Goal: Task Accomplishment & Management: Complete application form

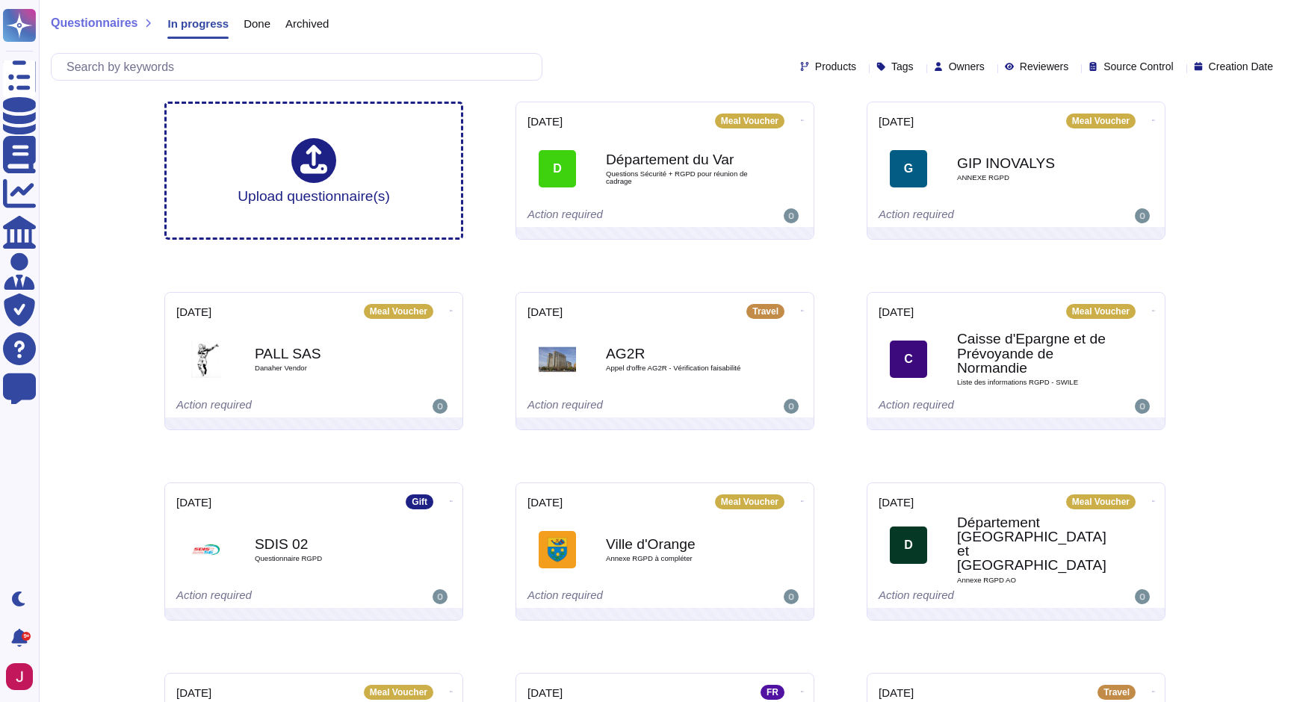
click at [919, 68] on icon at bounding box center [919, 68] width 0 height 0
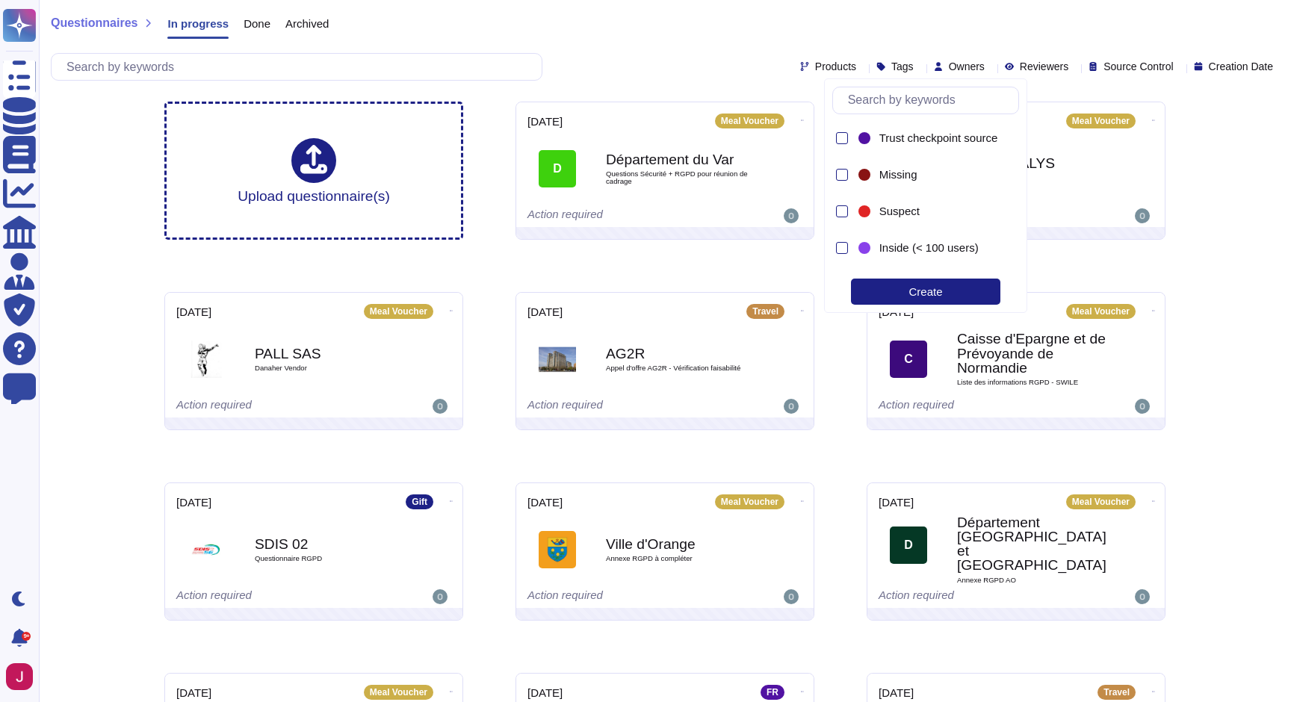
click at [869, 40] on div "Questionnaires In progress Done Archived" at bounding box center [665, 27] width 1228 height 30
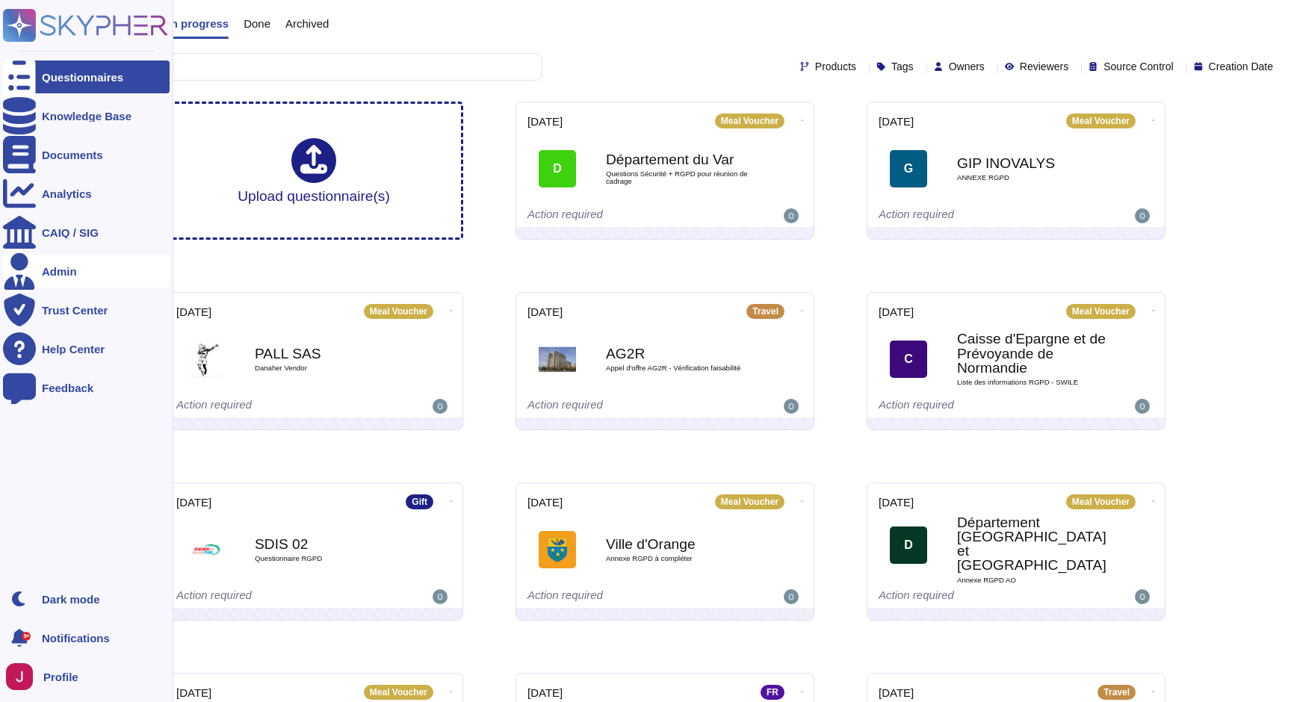
click at [78, 263] on div "Admin" at bounding box center [86, 271] width 167 height 33
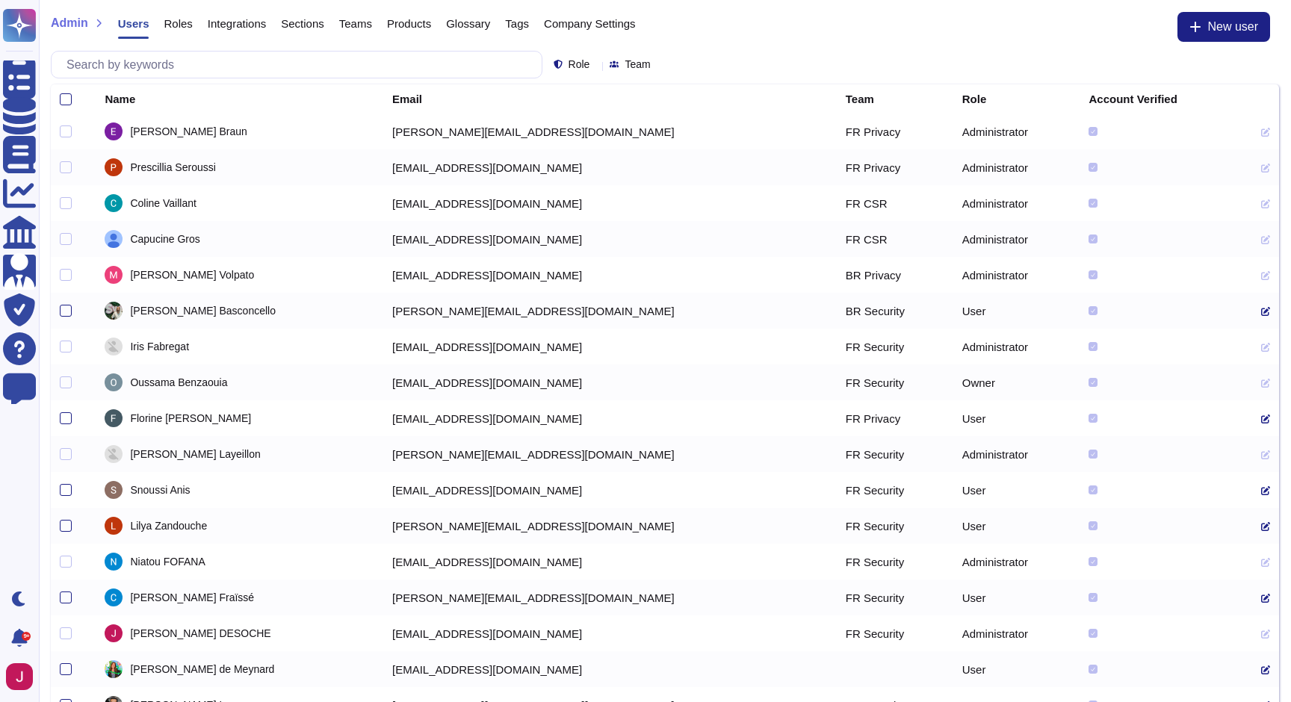
click at [415, 25] on span "Products" at bounding box center [409, 23] width 44 height 11
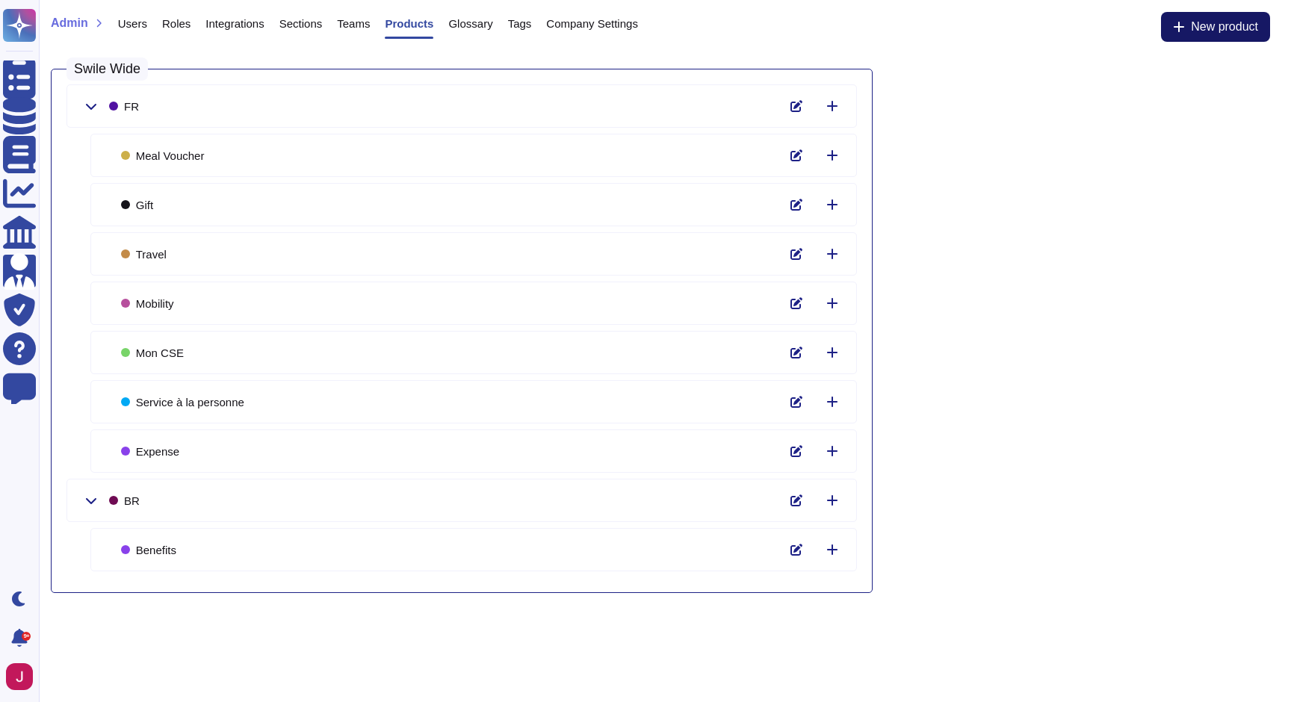
click at [1196, 29] on span "New product" at bounding box center [1224, 27] width 67 height 12
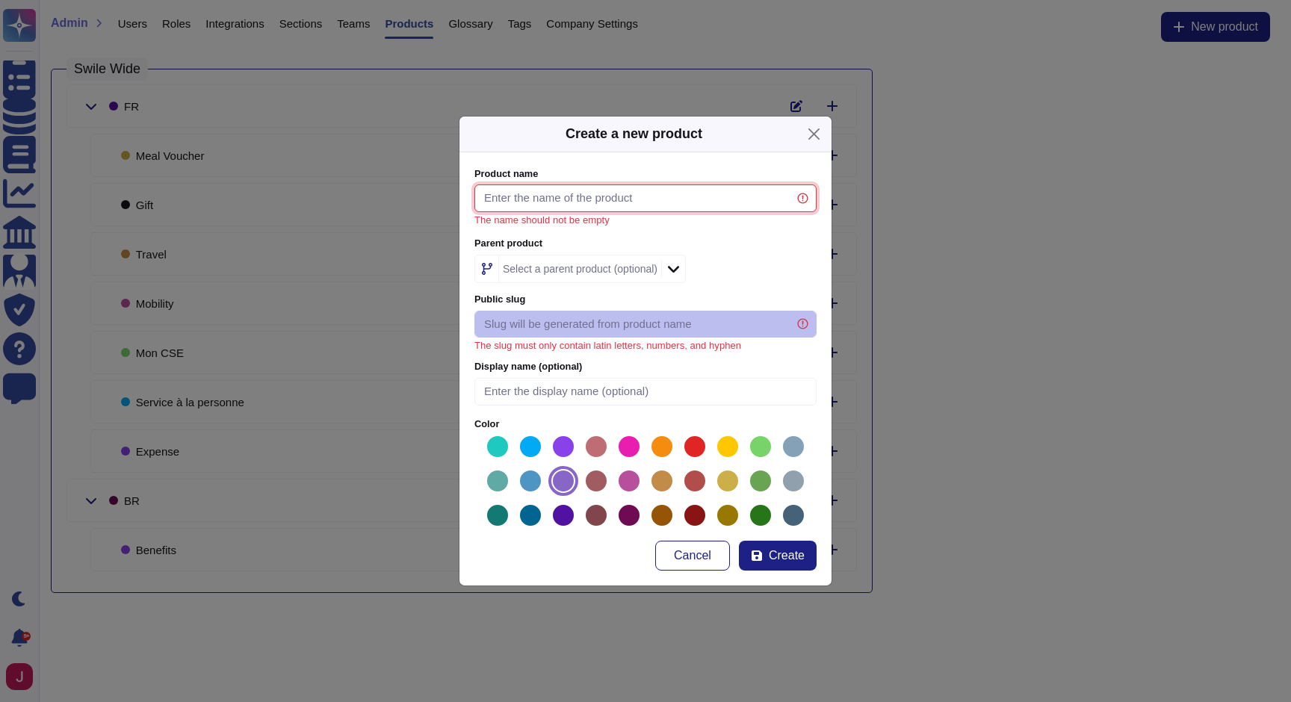
click at [686, 202] on input "Product name" at bounding box center [645, 198] width 342 height 28
type input "s"
type input "S"
type input "sw"
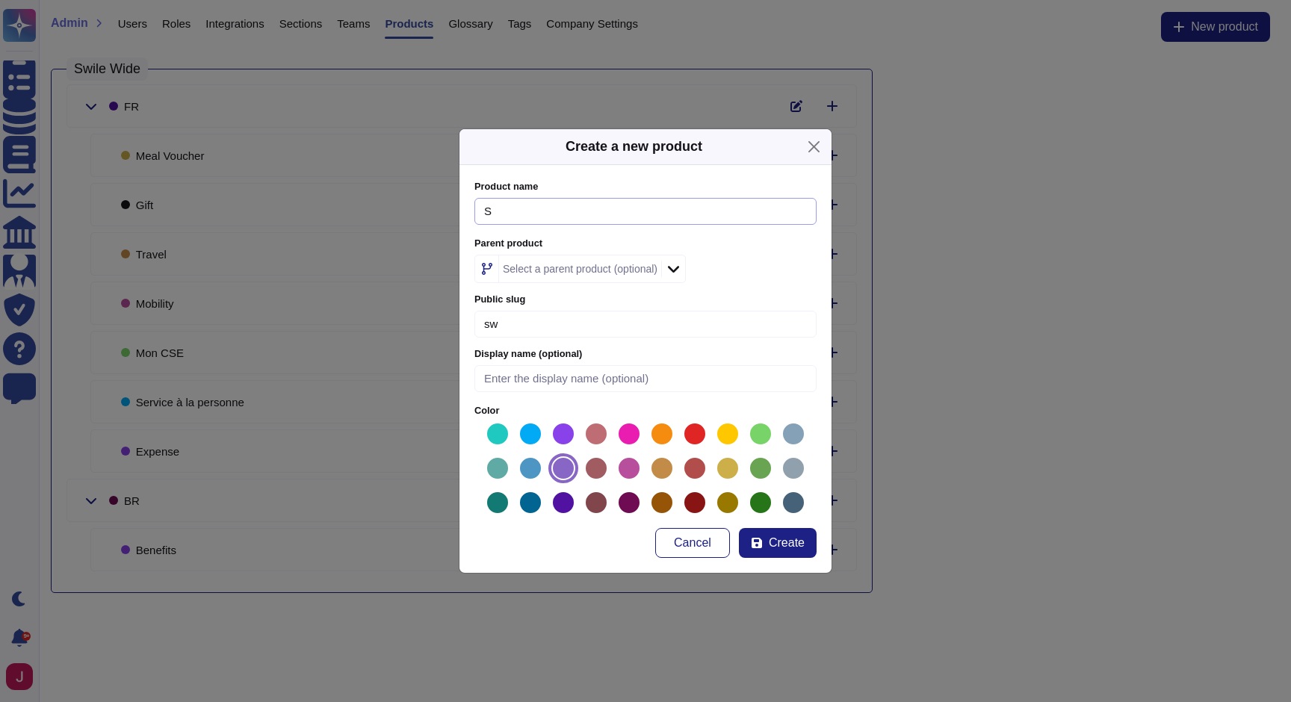
type input "Sw"
type input "swi"
type input "Swi"
type input "swil"
type input "Swil"
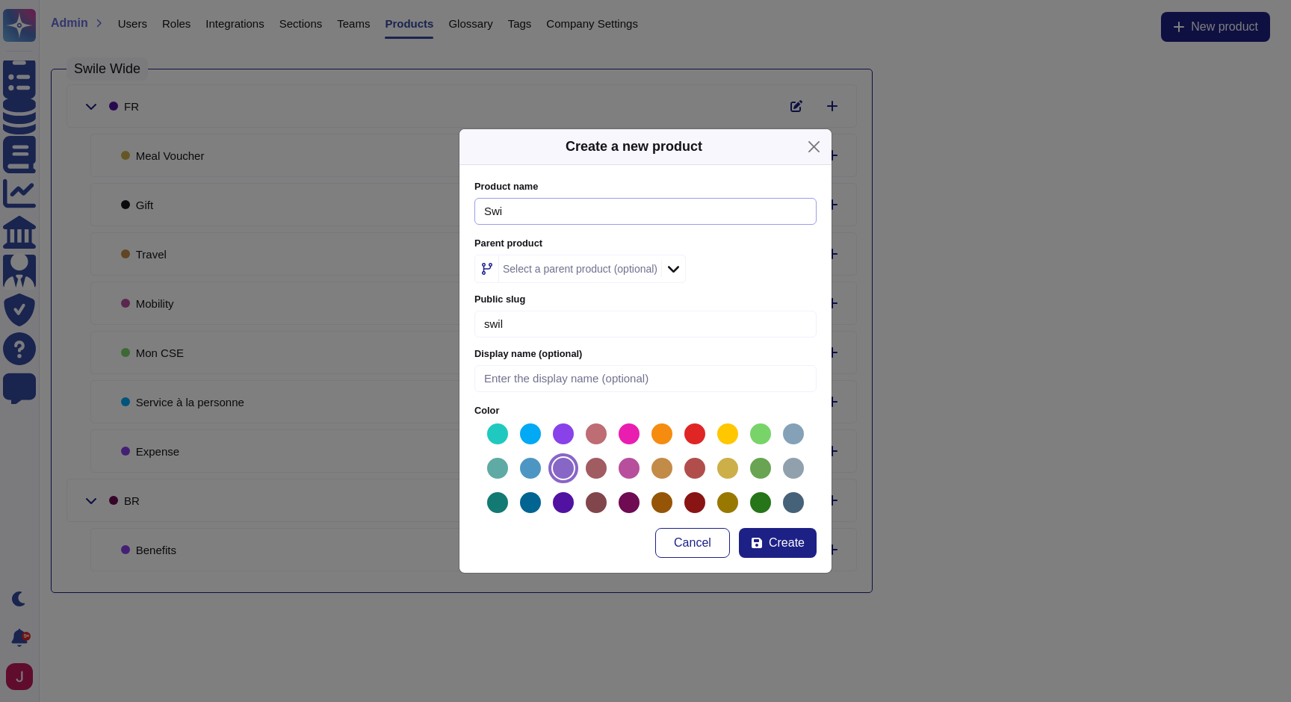
type input "swile"
type input "Swile"
type input "swile-w"
type input "Swile W"
type input "swile-wi"
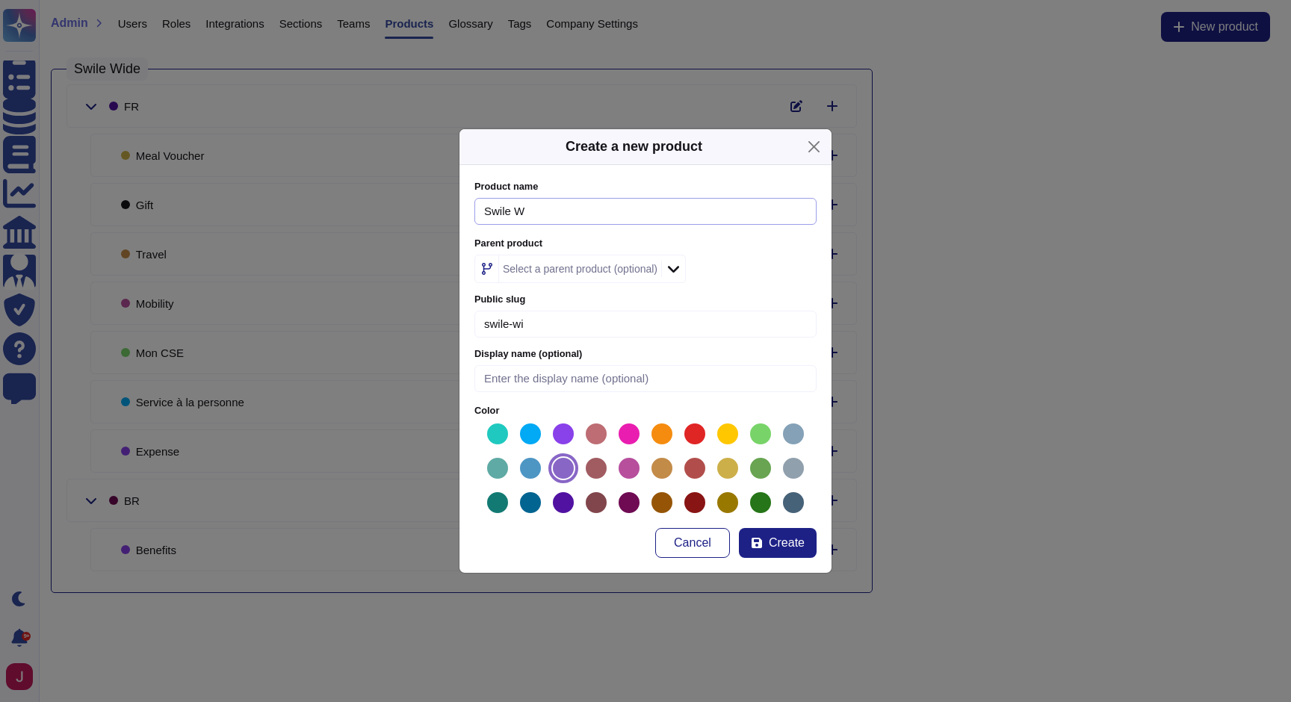
type input "Swile Wi"
type input "swile-wid"
type input "Swile Wid"
type input "swile-wide"
type input "Swile Wide"
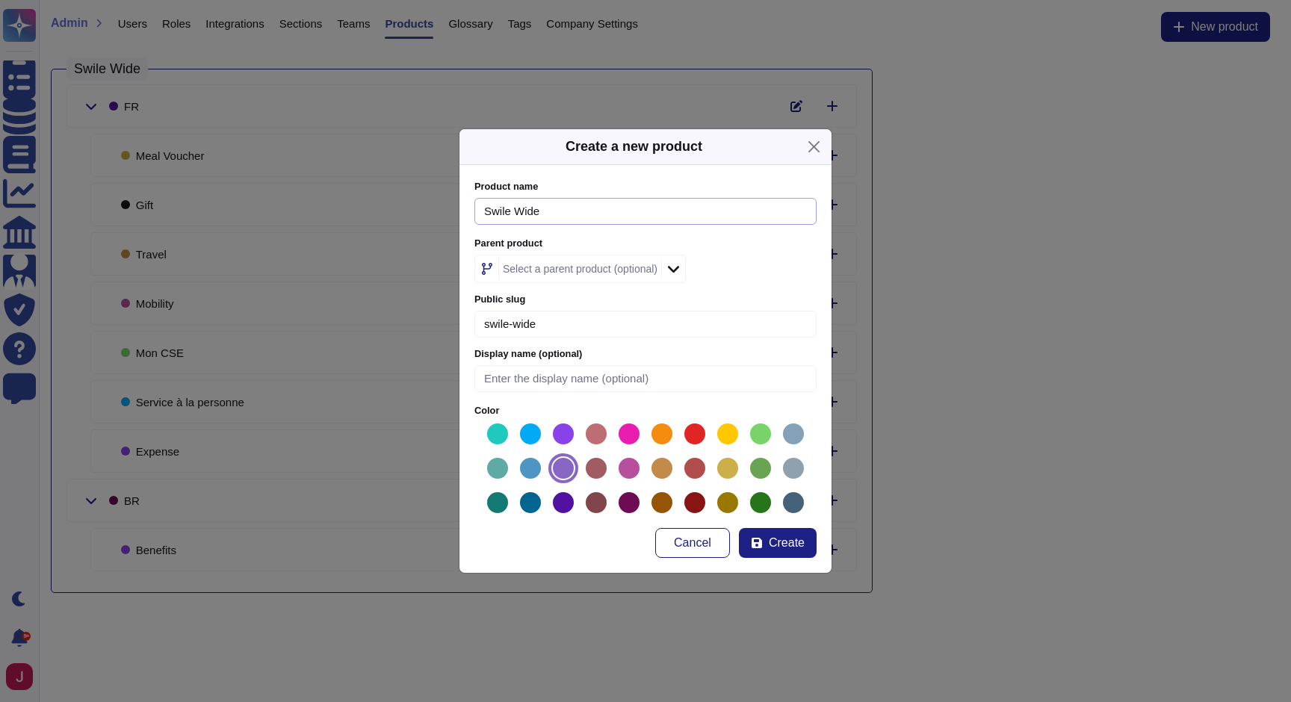
type input "swile-wide-2"
type input "Swile Wide 2"
type input "swile-wide-2."
type input "Swile Wide 2."
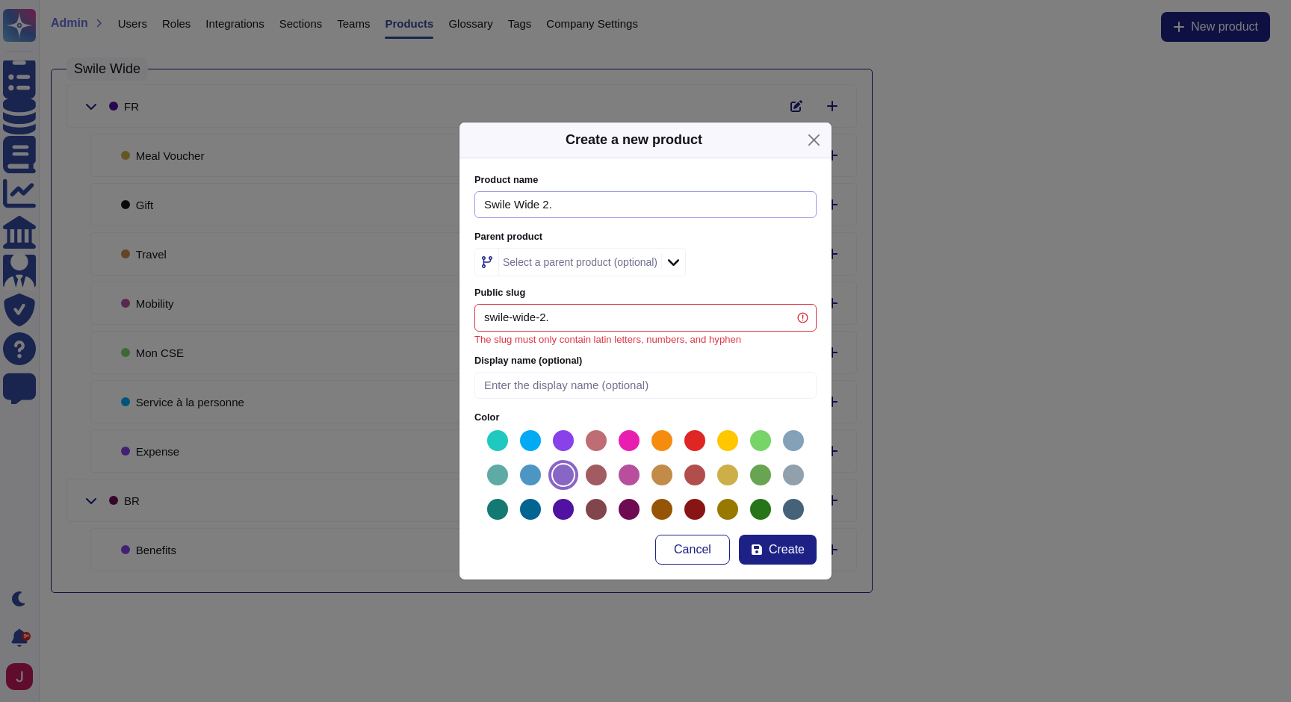
type input "swile-wide-2.0"
type input "Swile Wide 2.0"
type input "swile-wide-2."
type input "Swile Wide 2."
type input "swile-wide-2"
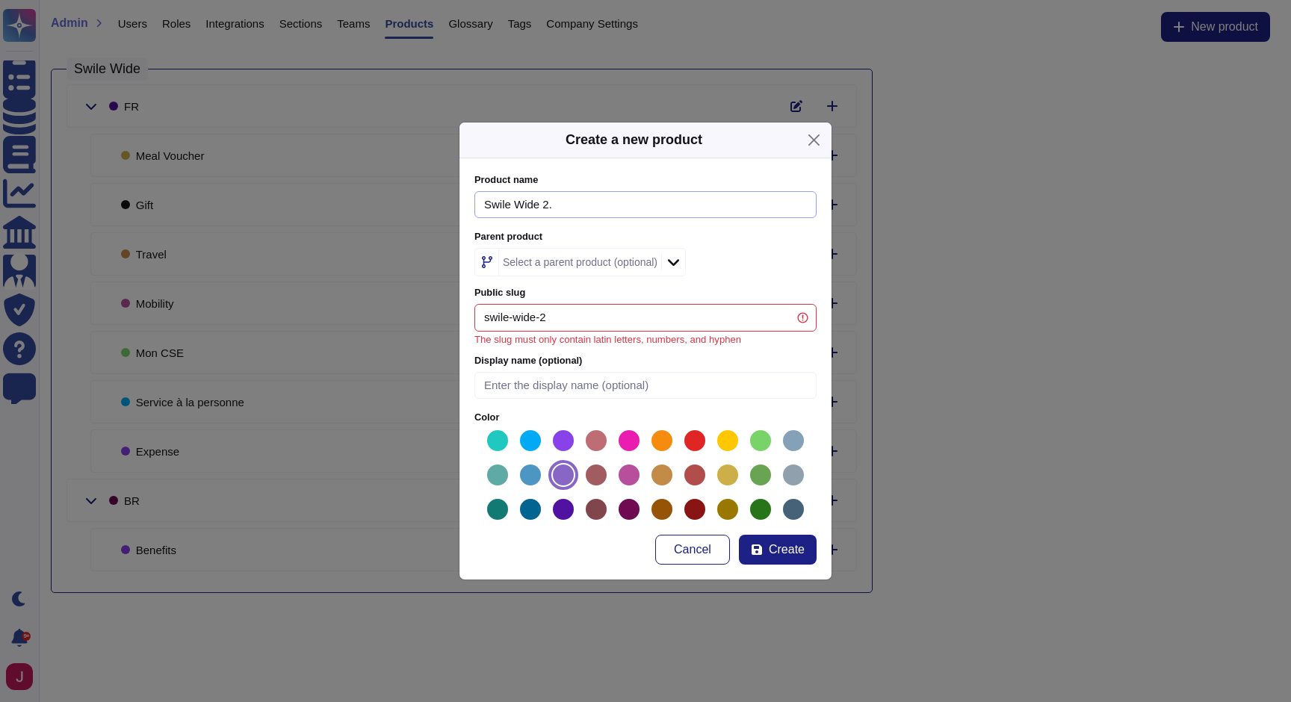
type input "Swile Wide 2"
type input "swile-wide"
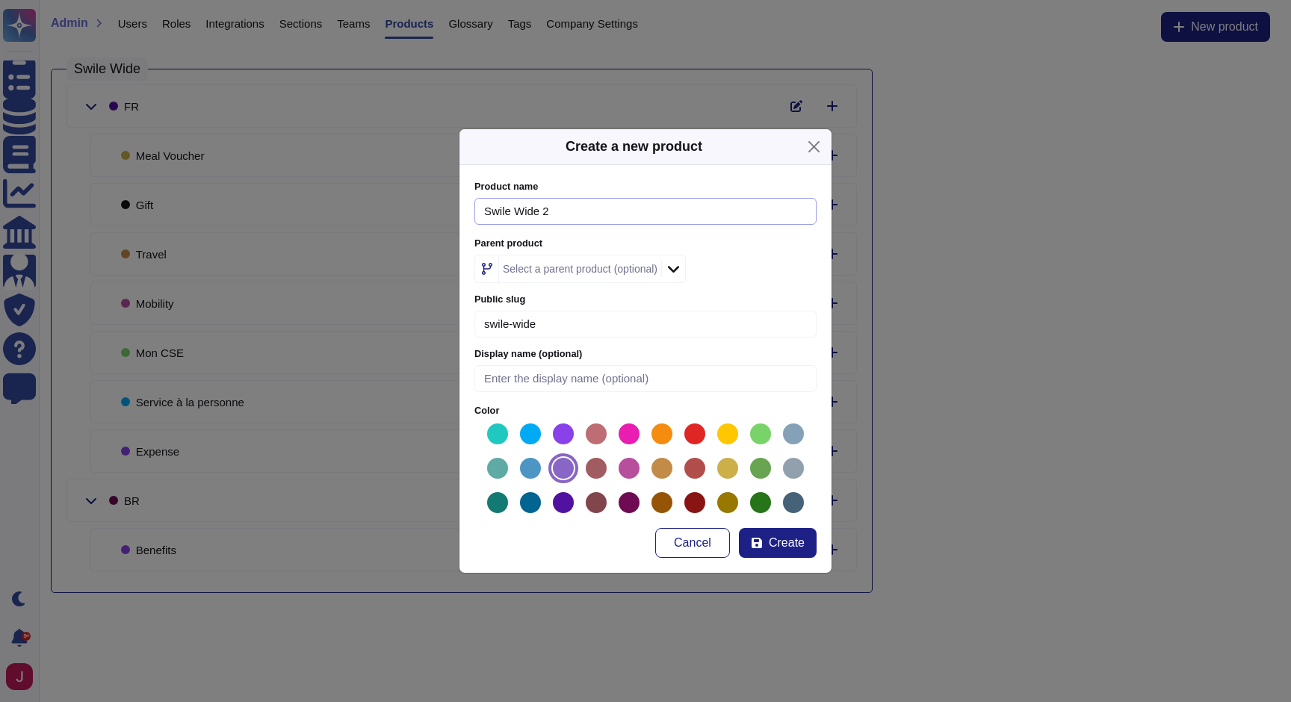
type input "Swile Wide"
type input "swile-wide-v"
type input "Swile Wide v"
type input "swile-wide-v2"
type input "Swile Wide v2"
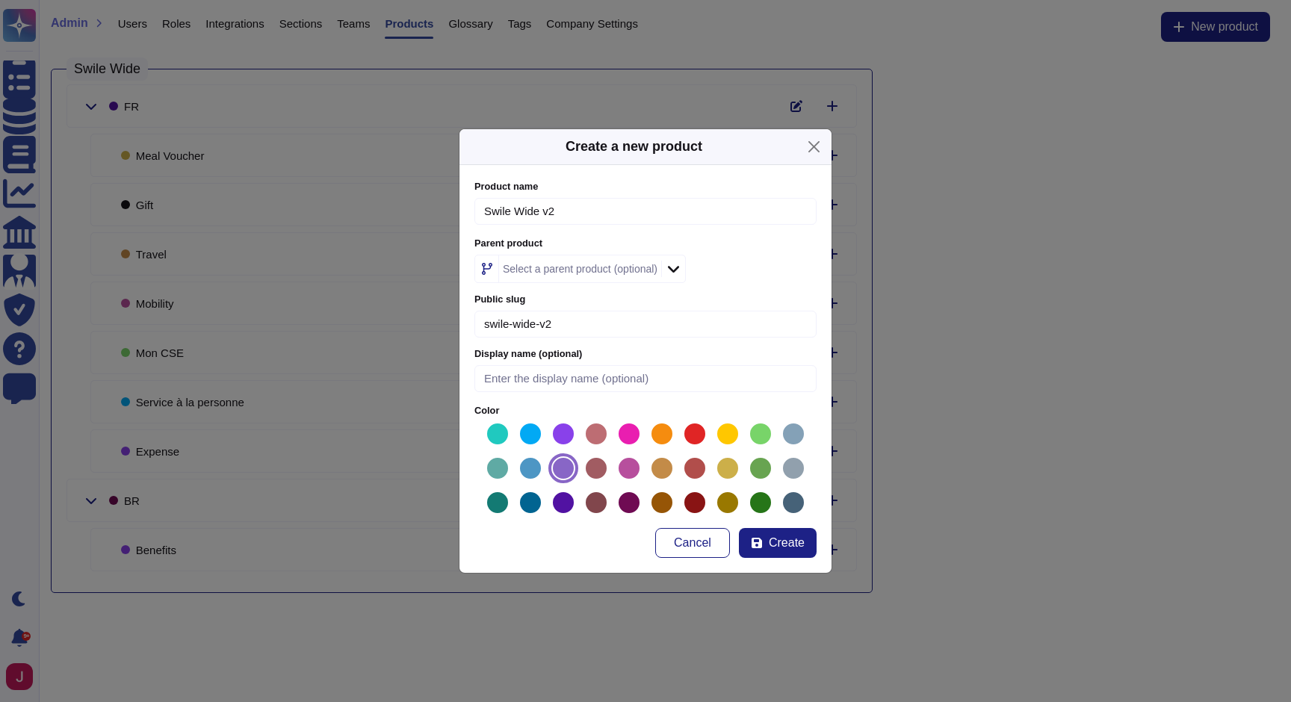
click at [678, 268] on icon at bounding box center [673, 268] width 11 height 15
click at [736, 261] on div "Select a parent product (optional)" at bounding box center [645, 269] width 342 height 28
click at [783, 547] on span "Create" at bounding box center [787, 543] width 36 height 12
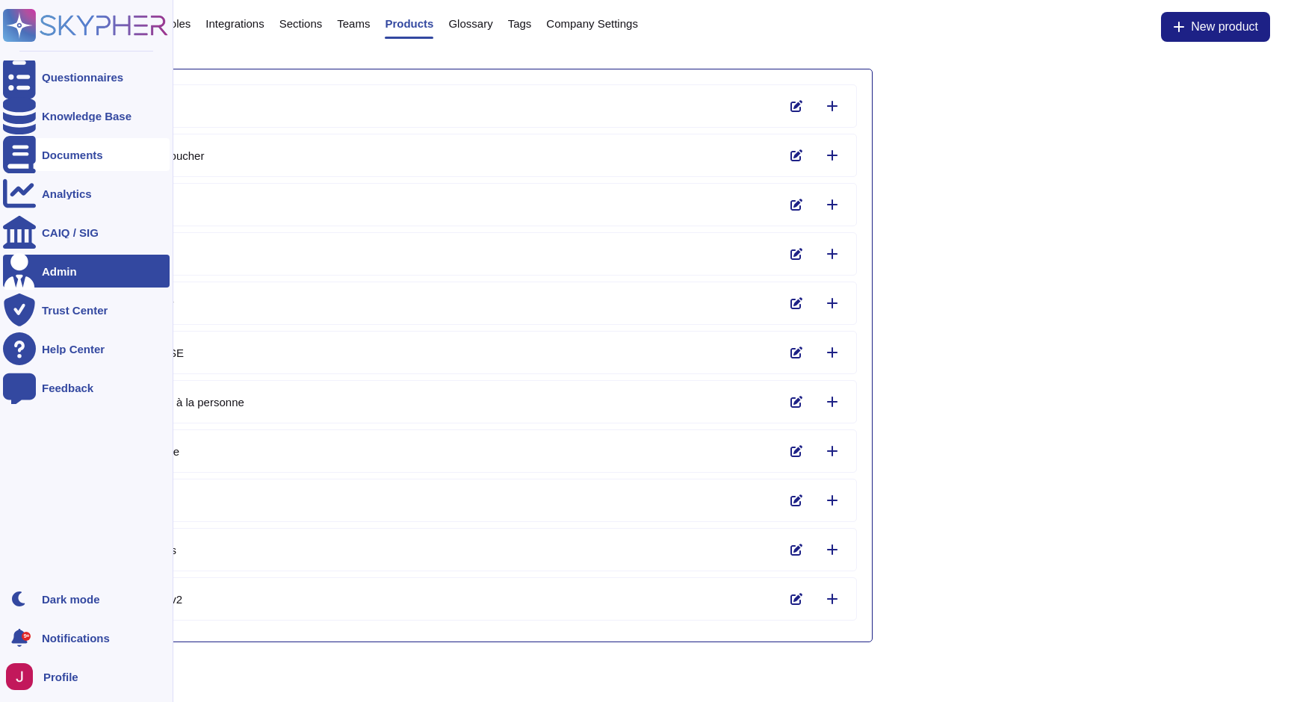
click at [55, 152] on div "Documents" at bounding box center [72, 154] width 61 height 11
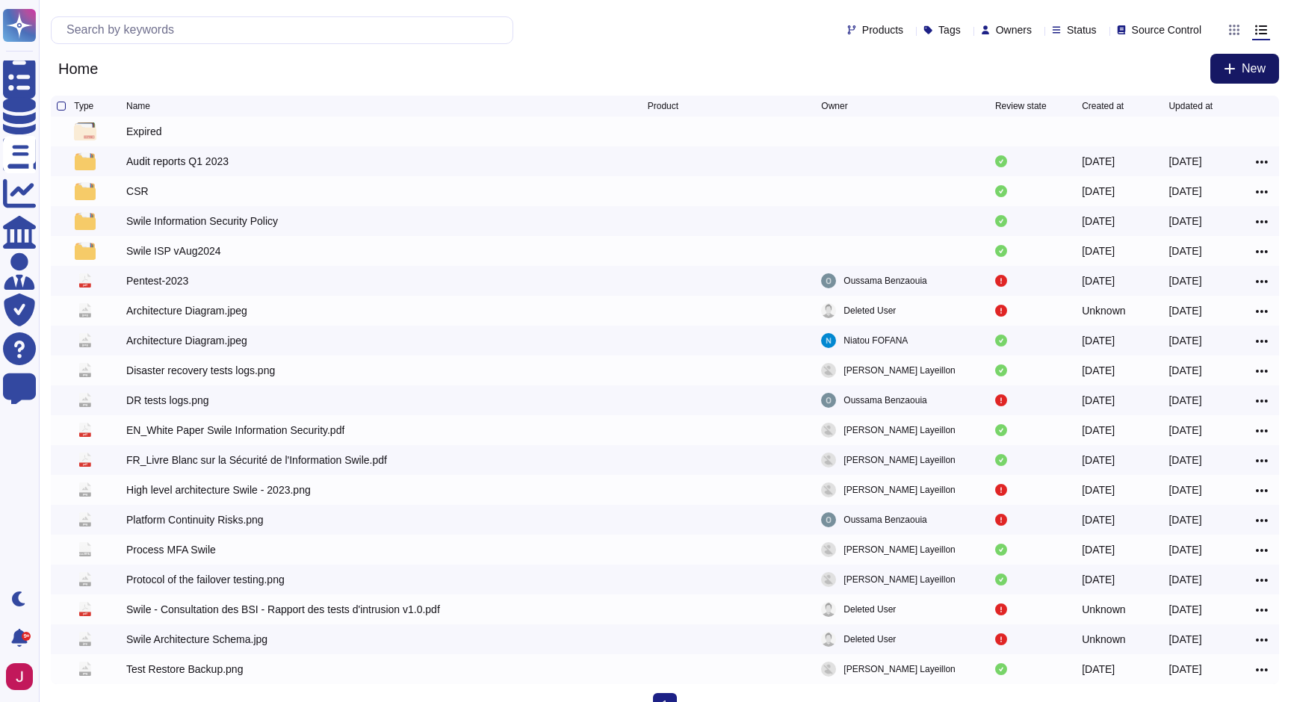
click at [1230, 74] on icon at bounding box center [1229, 69] width 12 height 12
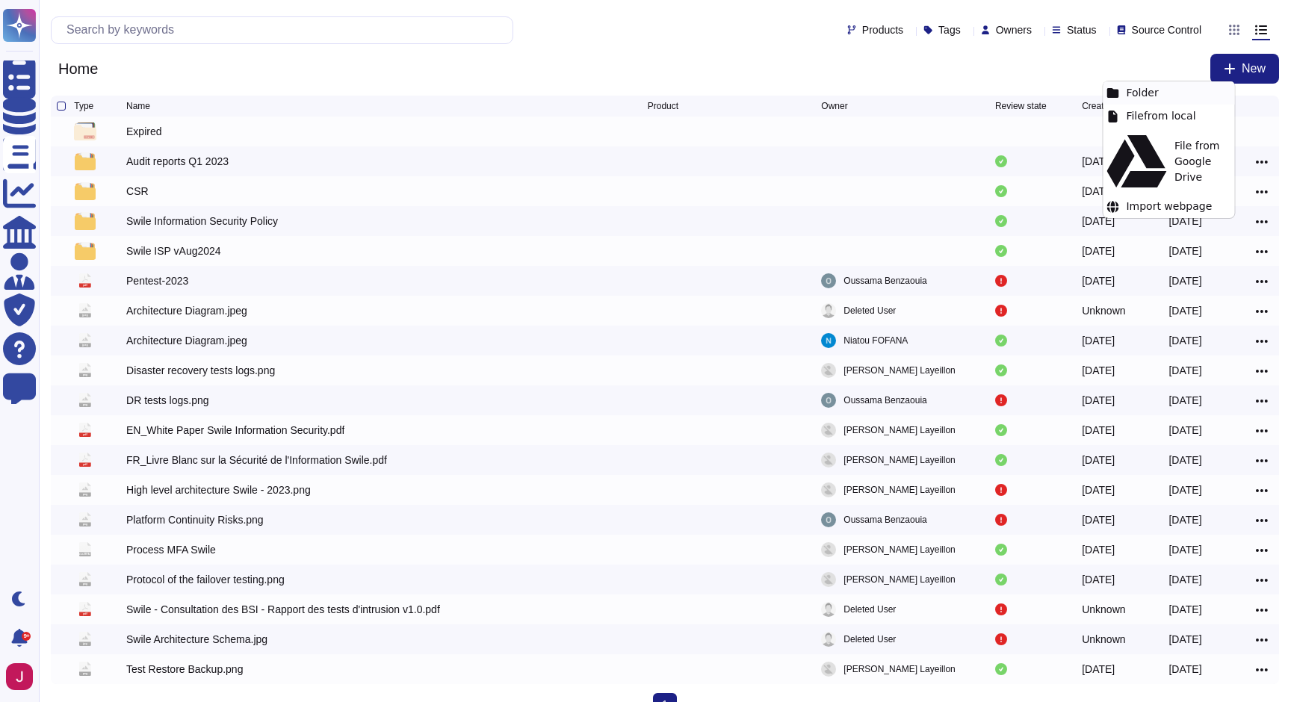
click at [1161, 90] on div "Folder" at bounding box center [1167, 92] width 131 height 23
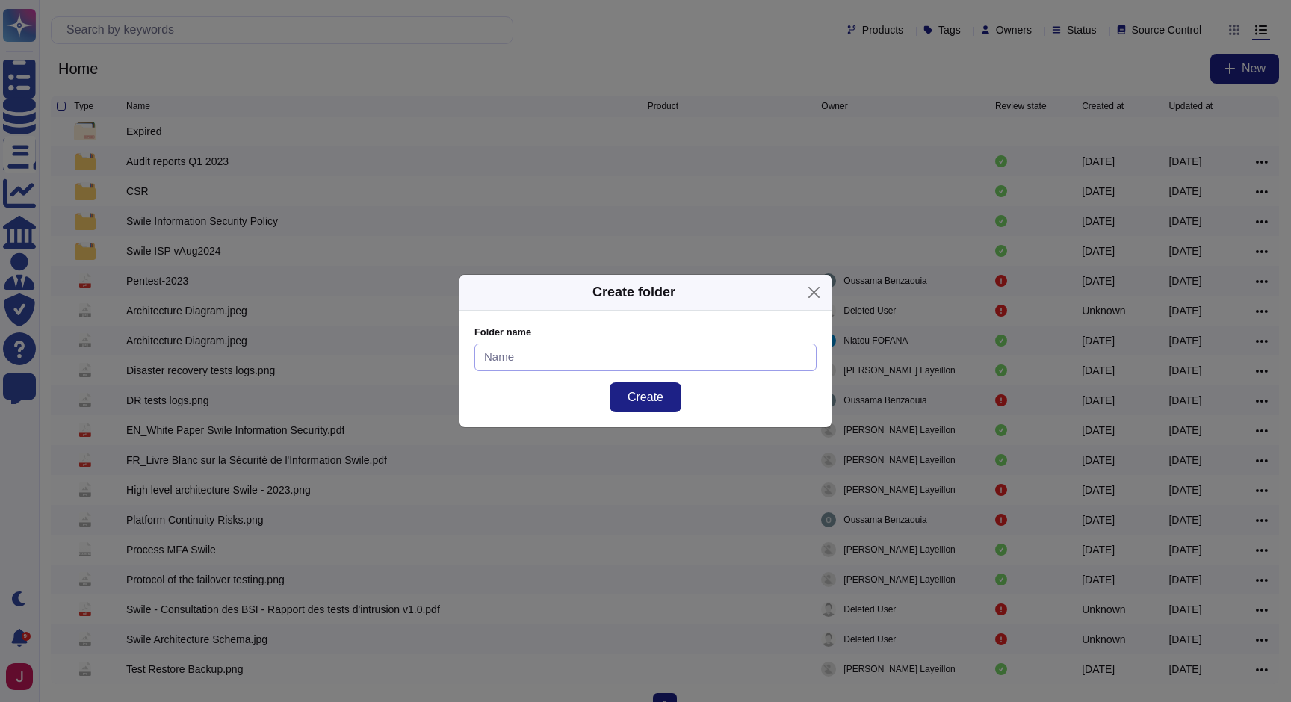
click at [561, 358] on input at bounding box center [645, 358] width 342 height 28
type input "Swile Wide v2"
click at [642, 398] on span "Create" at bounding box center [645, 397] width 36 height 12
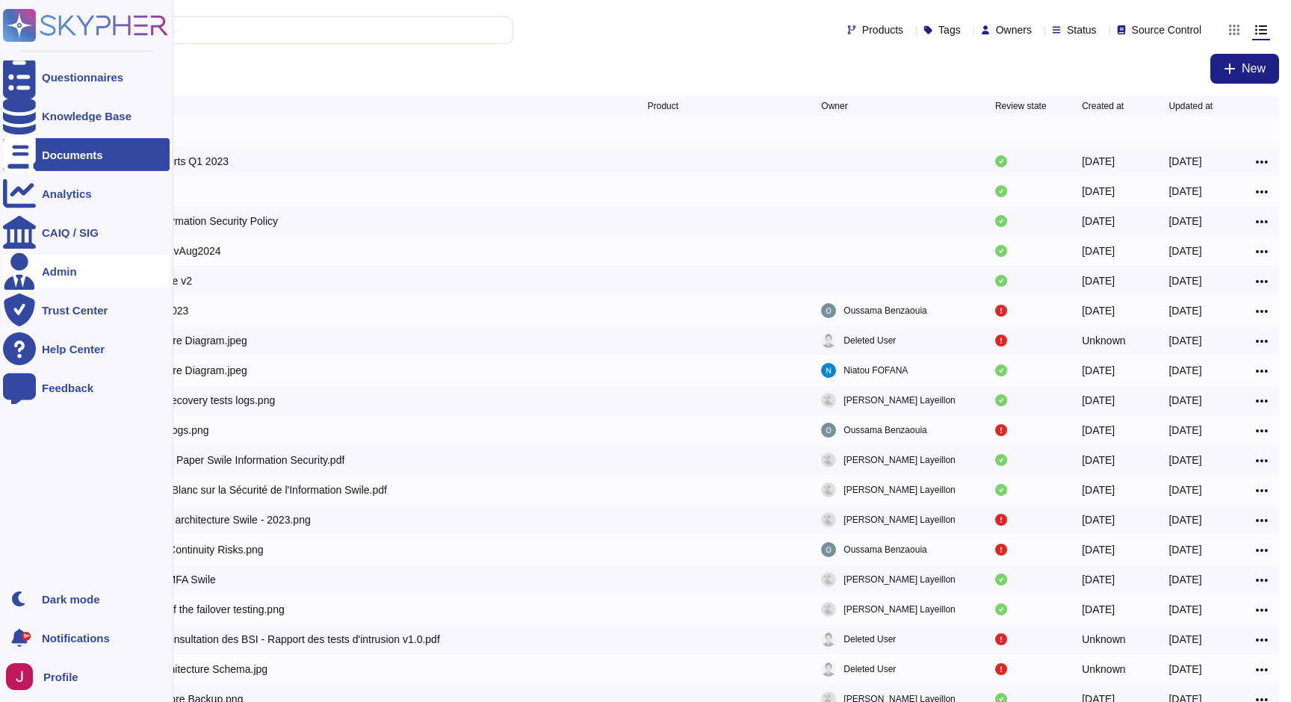
click at [88, 266] on div "Admin" at bounding box center [86, 271] width 167 height 33
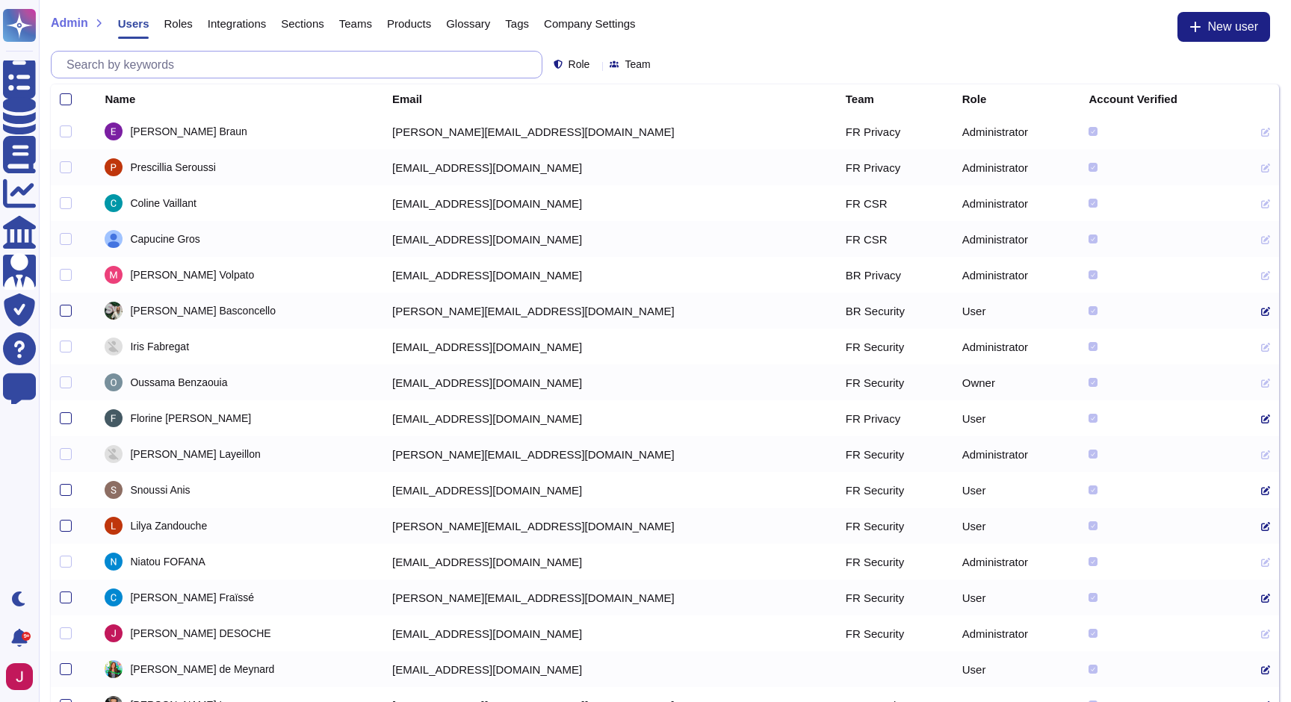
click at [270, 62] on input "text" at bounding box center [300, 65] width 482 height 26
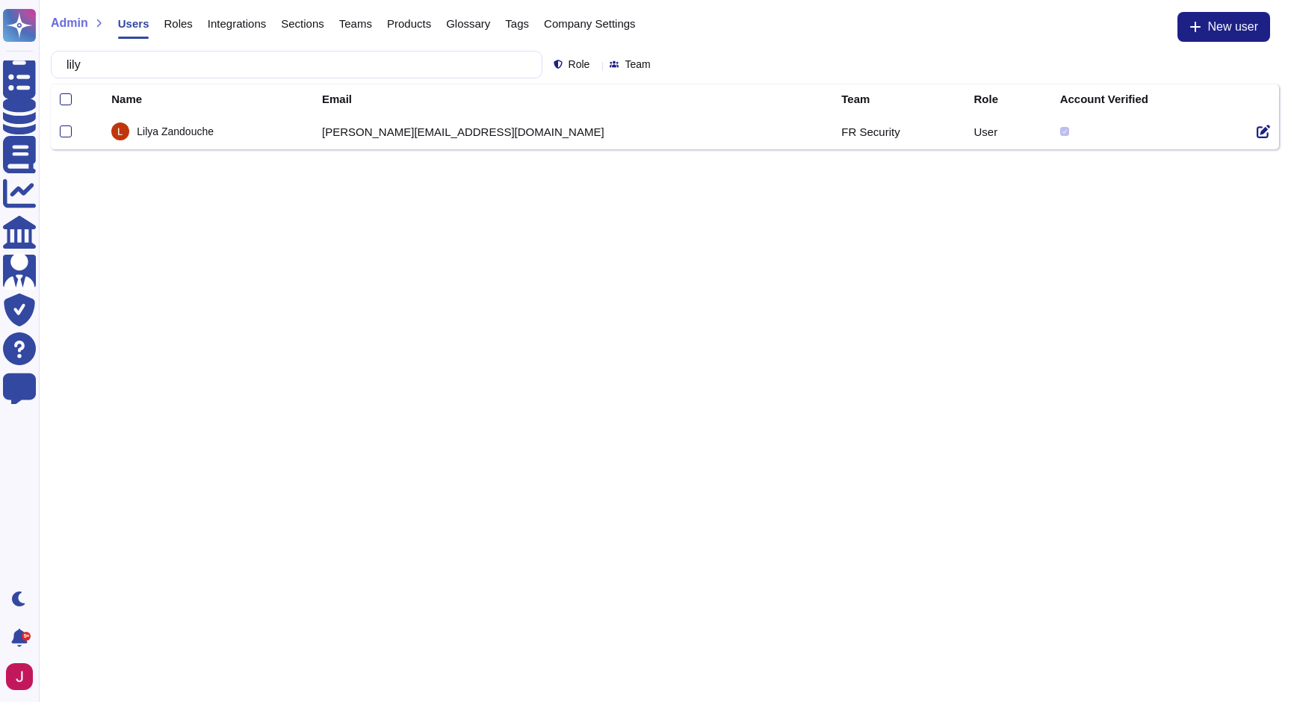
type input "lily"
click at [1256, 131] on icon at bounding box center [1262, 131] width 13 height 13
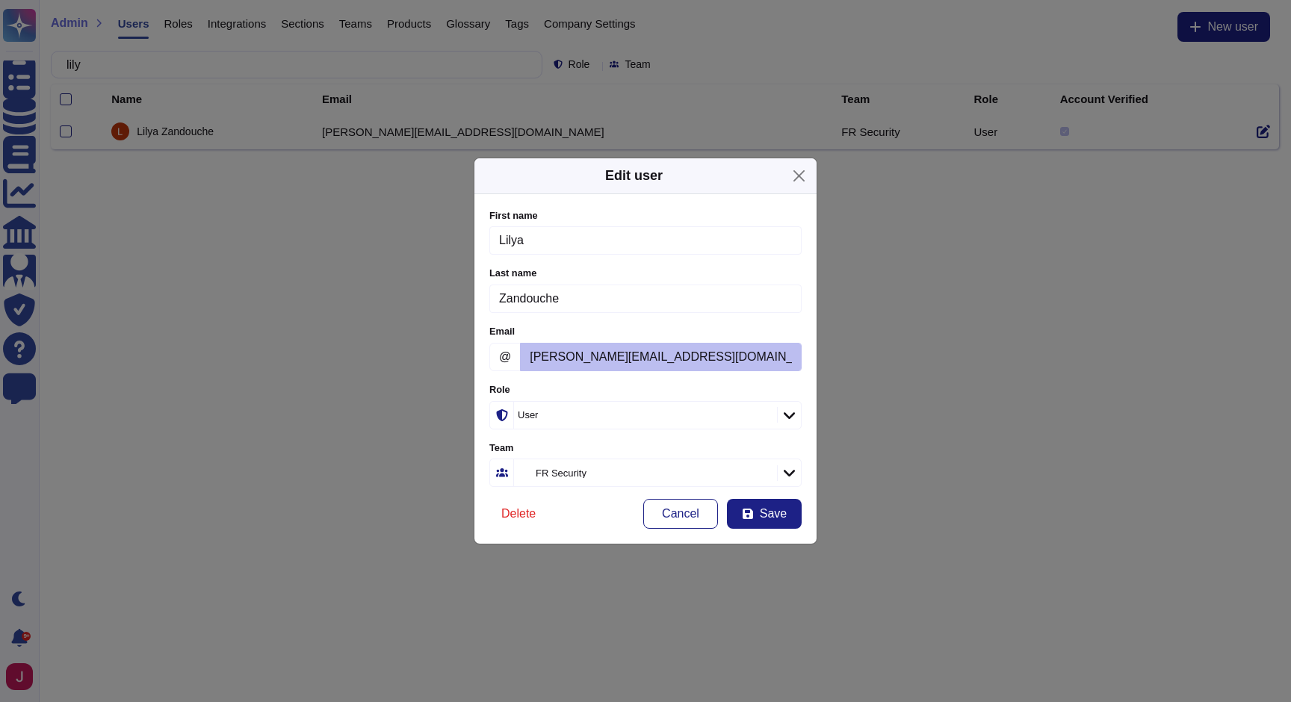
click at [634, 414] on div "User" at bounding box center [638, 415] width 241 height 10
click at [708, 410] on div "User" at bounding box center [638, 415] width 241 height 10
click at [788, 410] on icon at bounding box center [788, 415] width 11 height 15
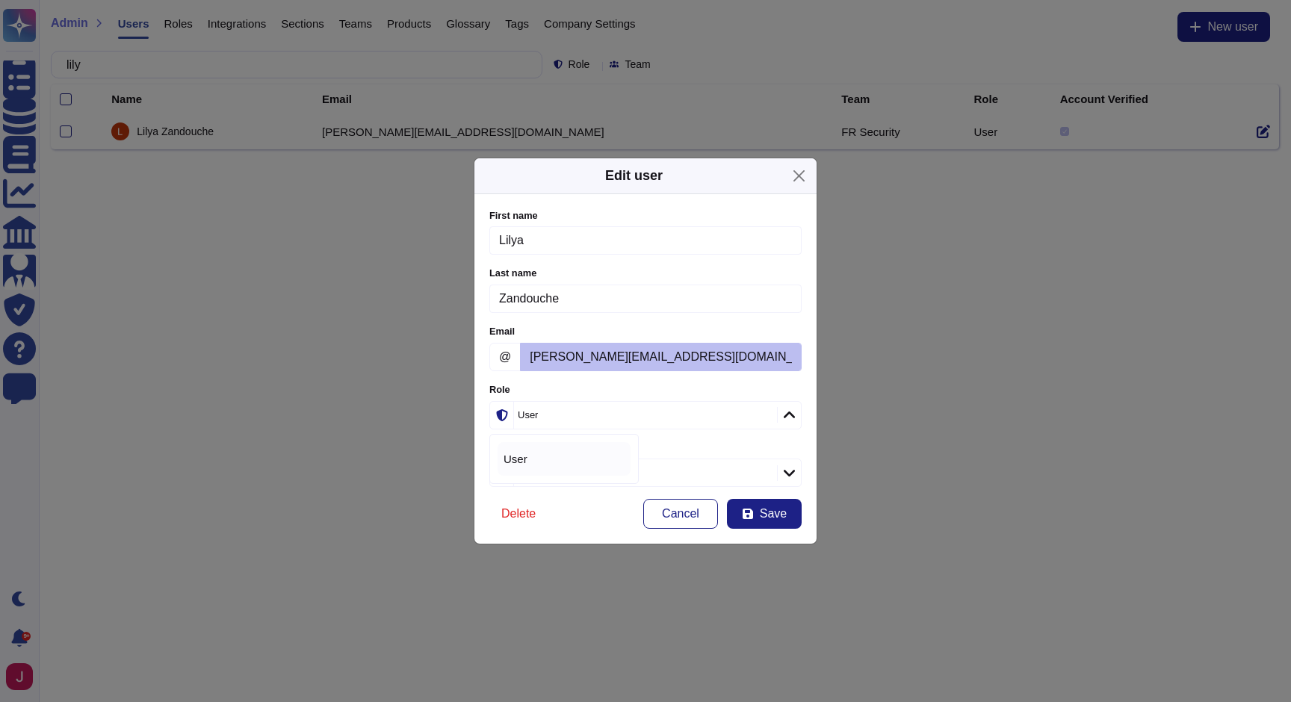
click at [788, 410] on icon at bounding box center [788, 415] width 11 height 15
click at [802, 179] on button "Close" at bounding box center [798, 175] width 23 height 23
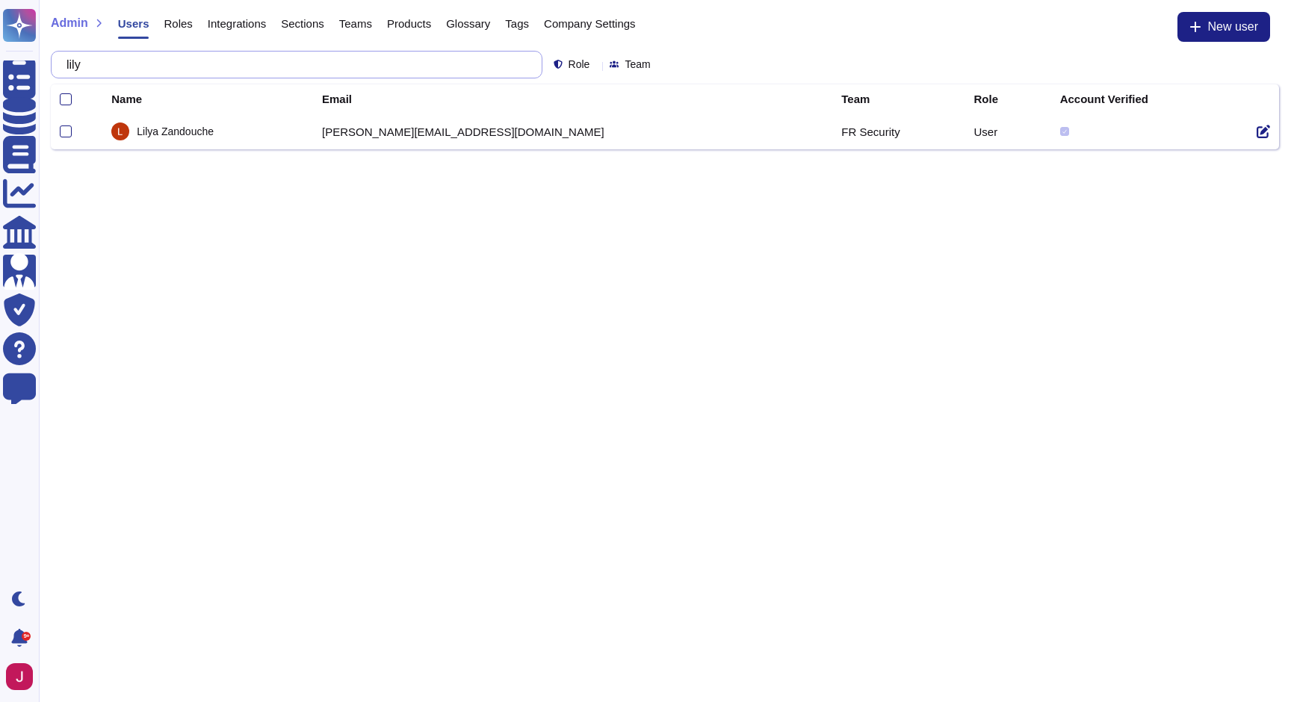
click at [442, 58] on input "lily" at bounding box center [293, 65] width 468 height 26
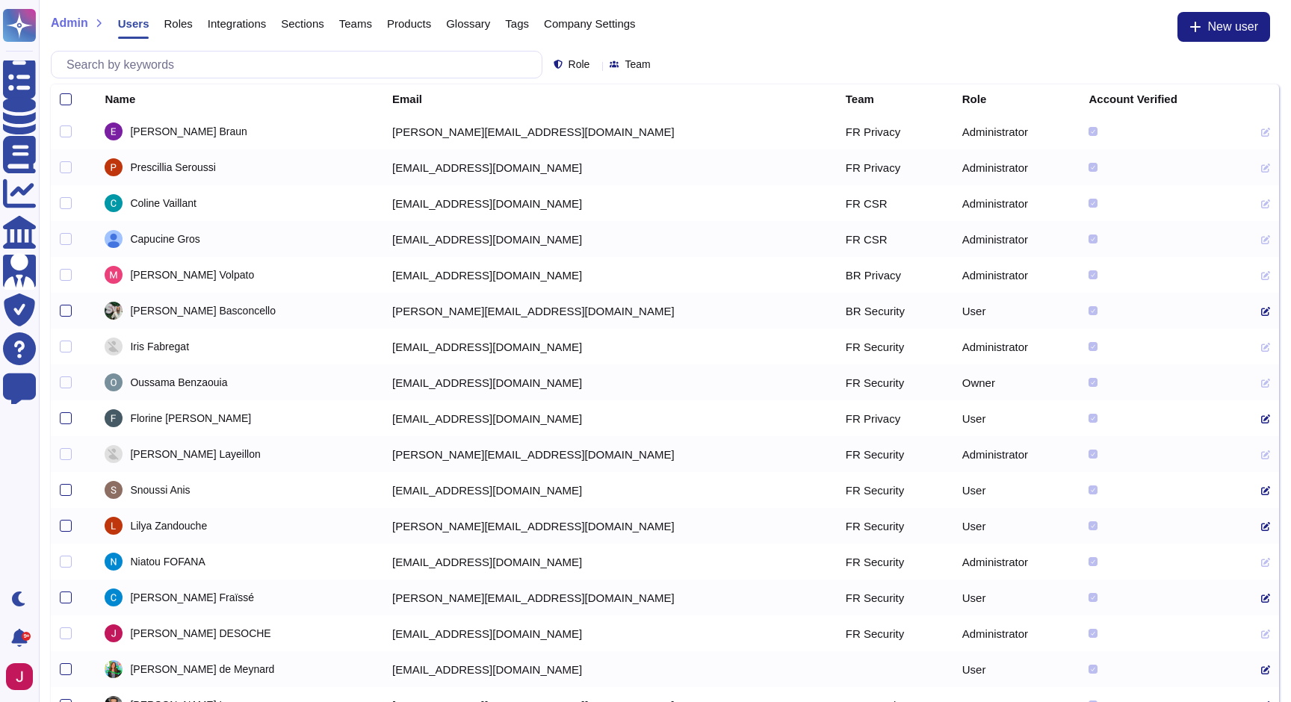
click at [845, 96] on div "Team" at bounding box center [894, 98] width 99 height 11
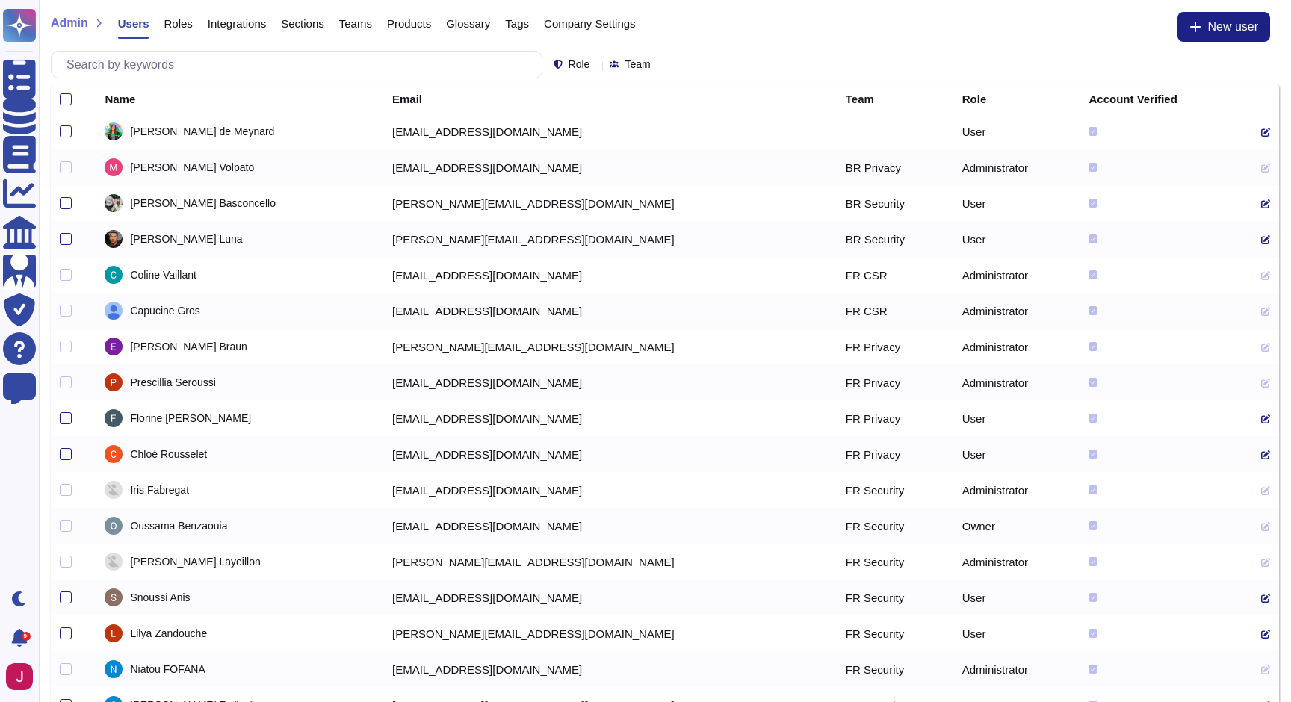
click at [846, 105] on th "Team" at bounding box center [895, 98] width 117 height 29
click at [846, 93] on div "Team" at bounding box center [894, 98] width 99 height 11
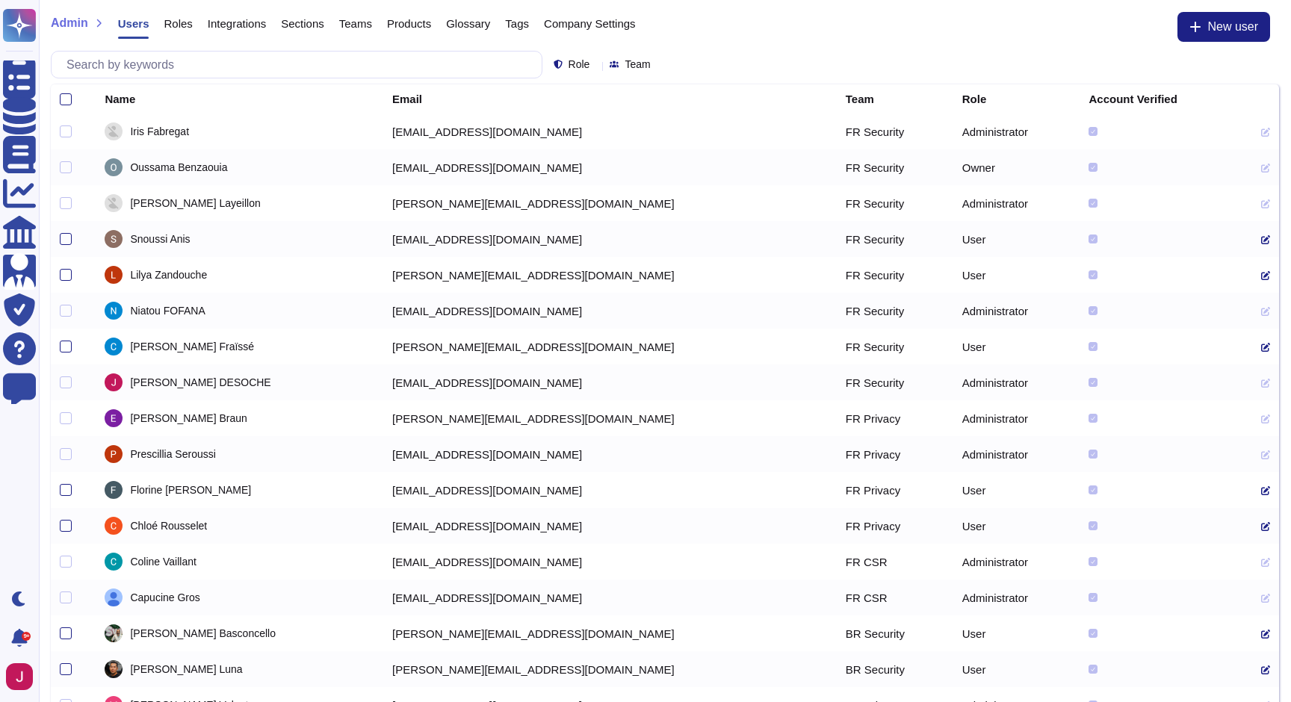
scroll to position [58, 0]
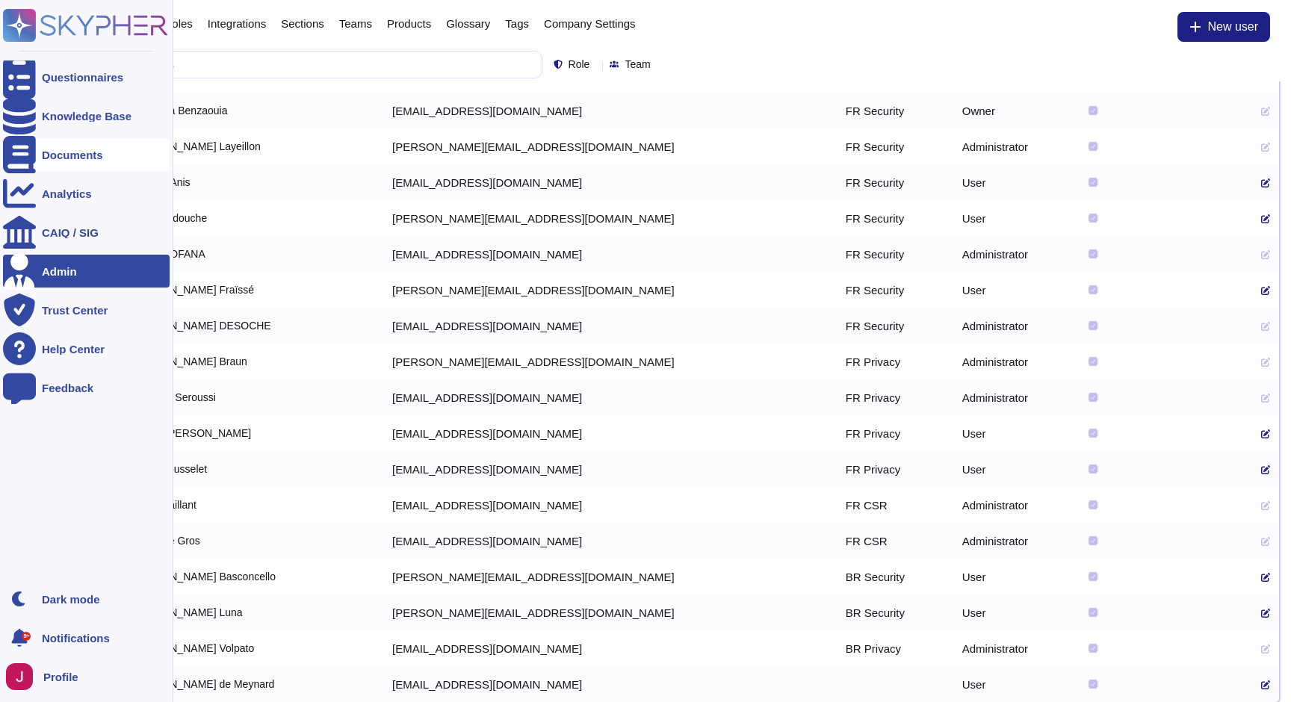
click at [74, 161] on div "Documents" at bounding box center [86, 154] width 167 height 33
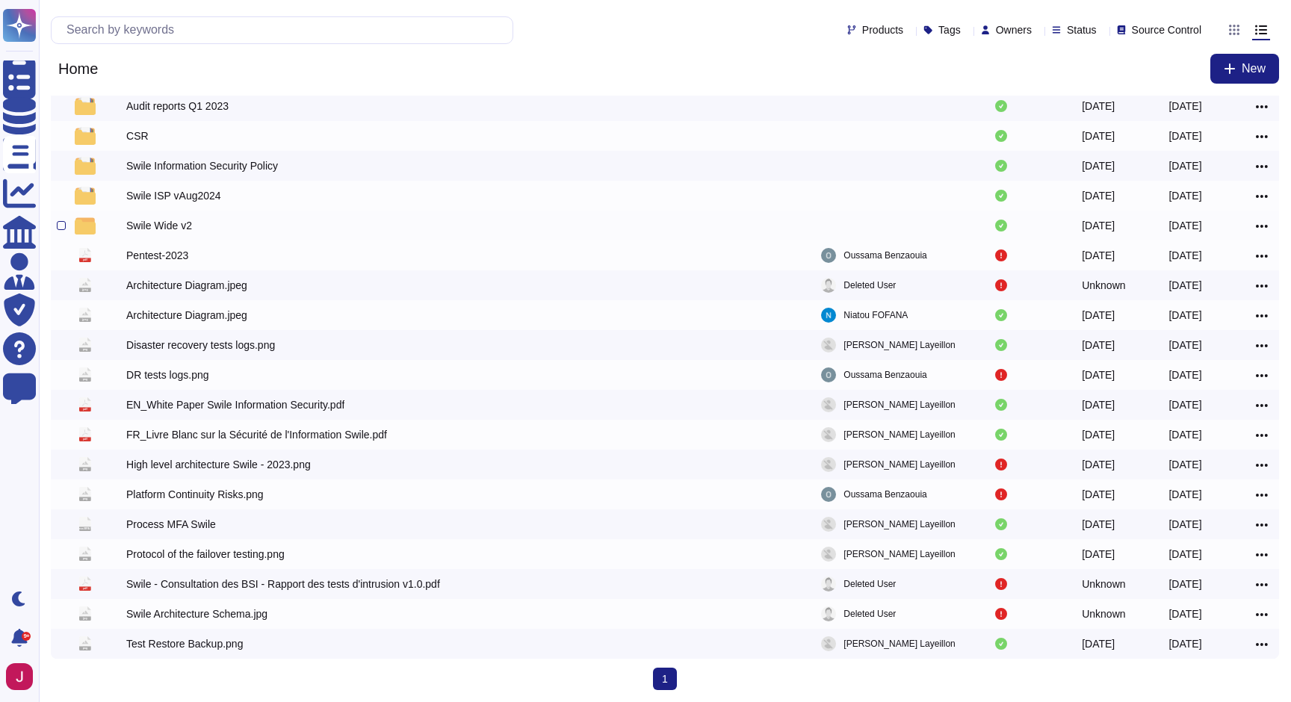
click at [282, 228] on div "Swile Wide v2" at bounding box center [386, 226] width 521 height 18
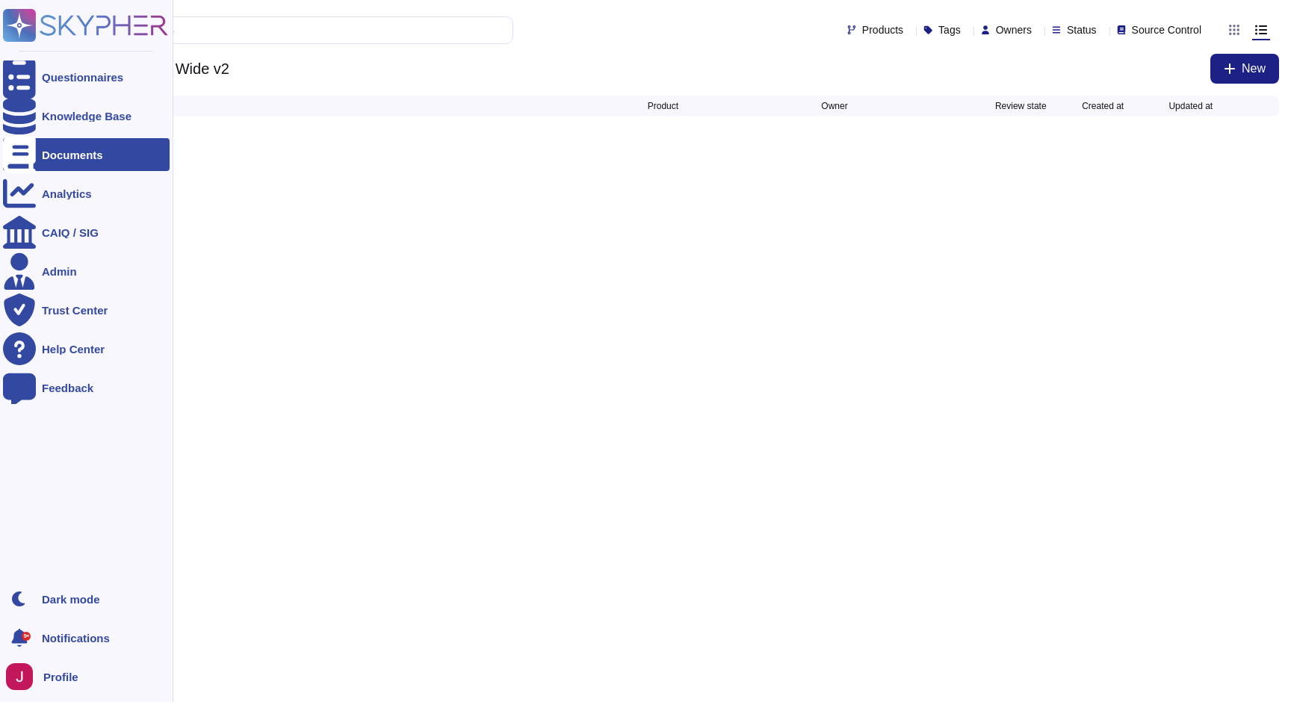
click at [33, 151] on div at bounding box center [19, 154] width 33 height 33
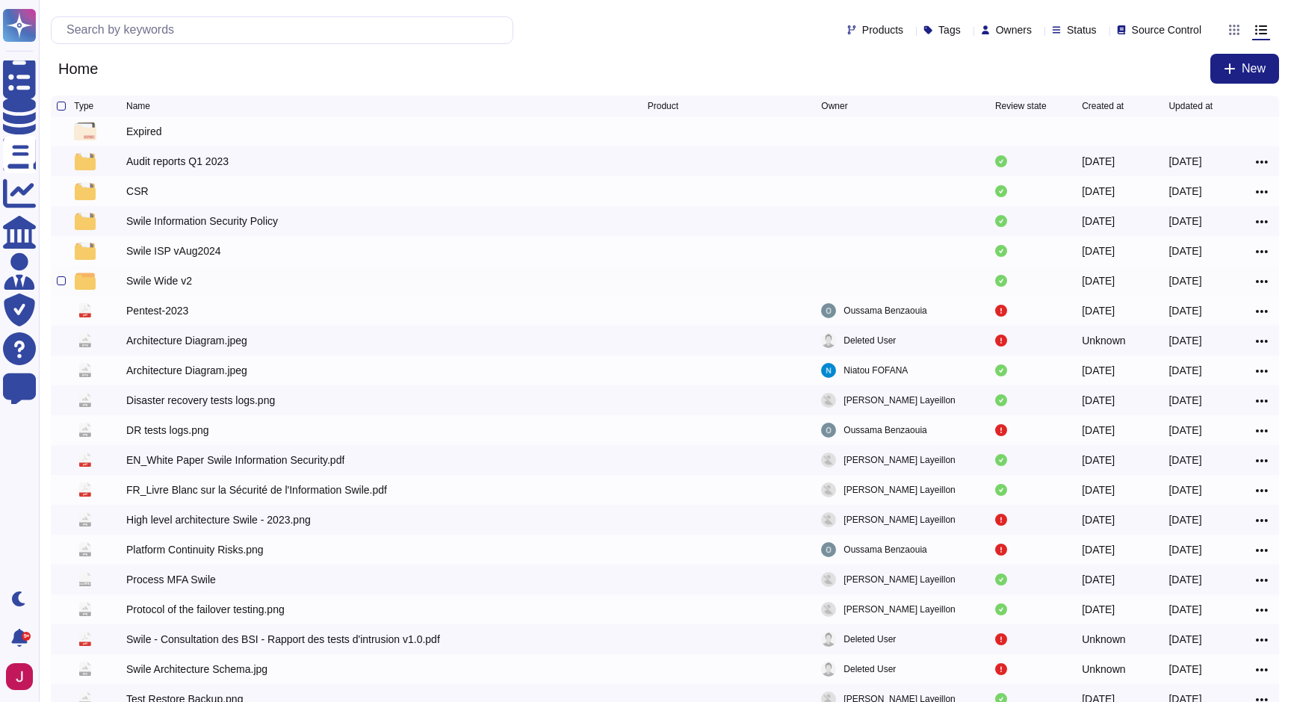
click at [463, 290] on div "Swile Wide v2" at bounding box center [386, 281] width 521 height 18
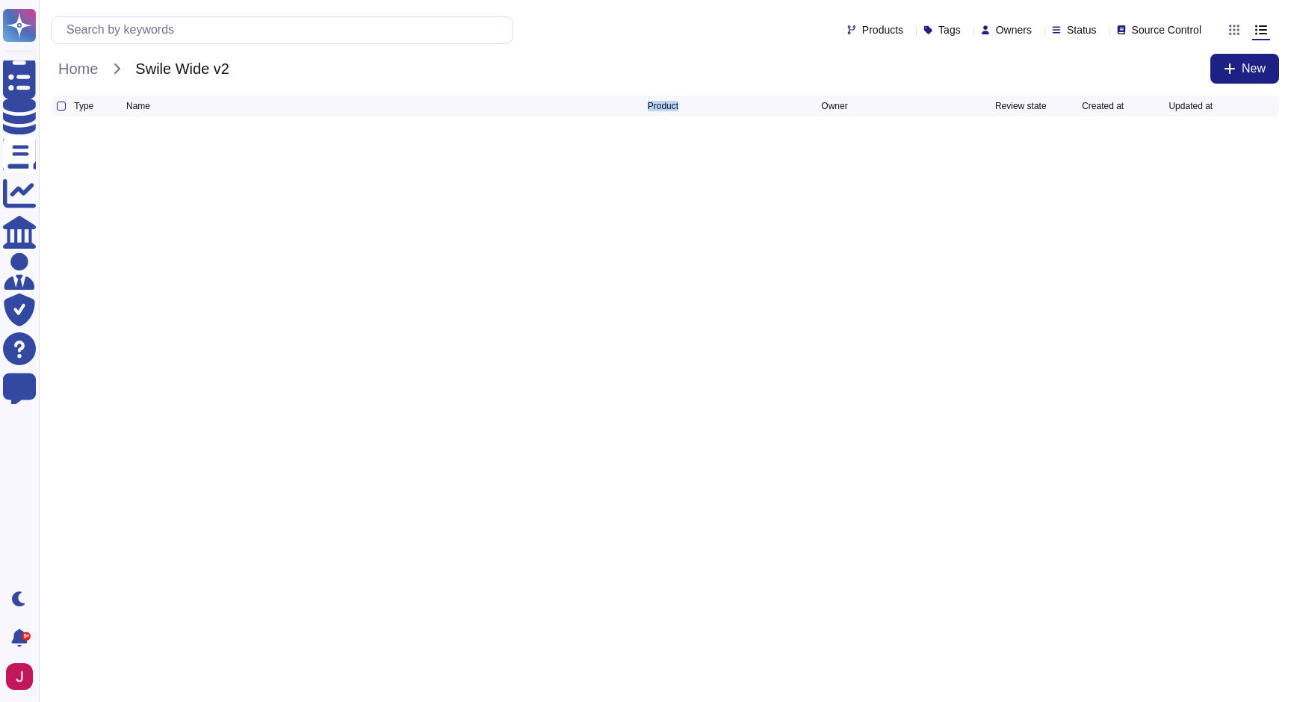
click at [463, 137] on html "Questionnaires Knowledge Base Documents Analytics CAIQ / SIG Admin Trust Center…" at bounding box center [645, 68] width 1291 height 137
click at [1235, 57] on button "New" at bounding box center [1244, 69] width 69 height 30
click at [1192, 124] on div "File from local" at bounding box center [1211, 125] width 131 height 23
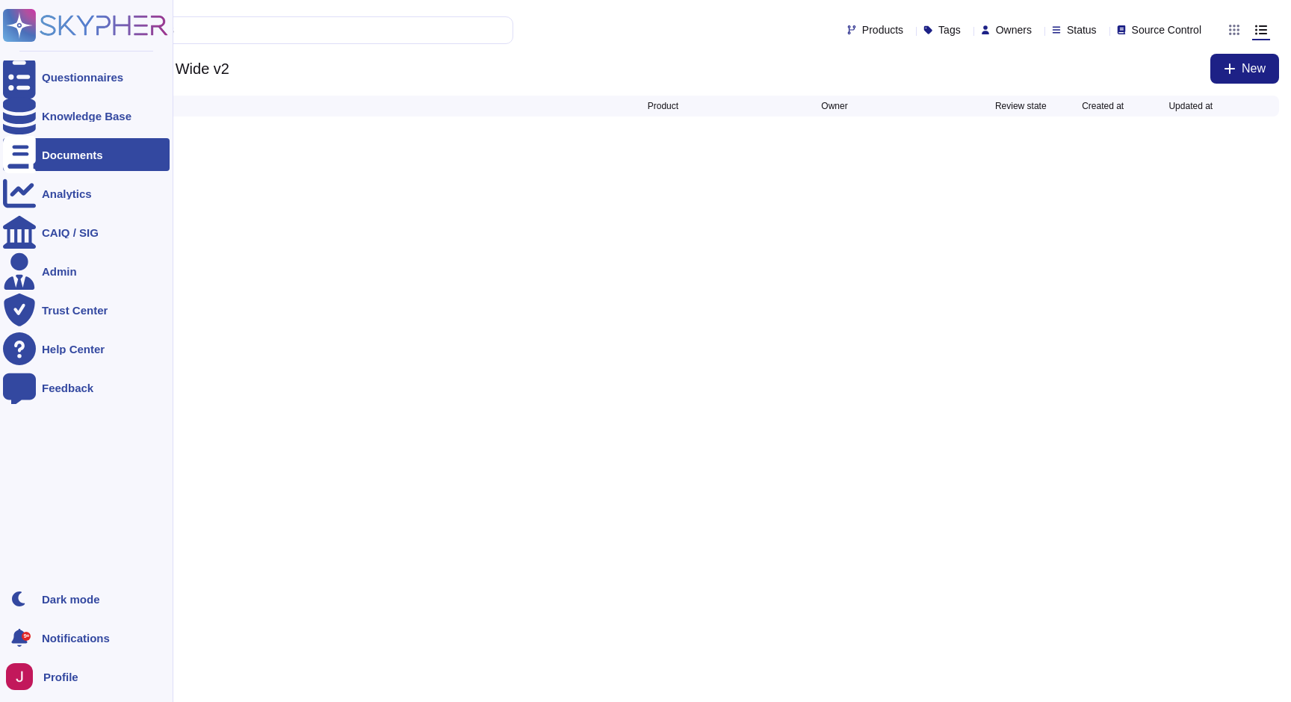
click at [64, 152] on div "Documents" at bounding box center [72, 154] width 61 height 11
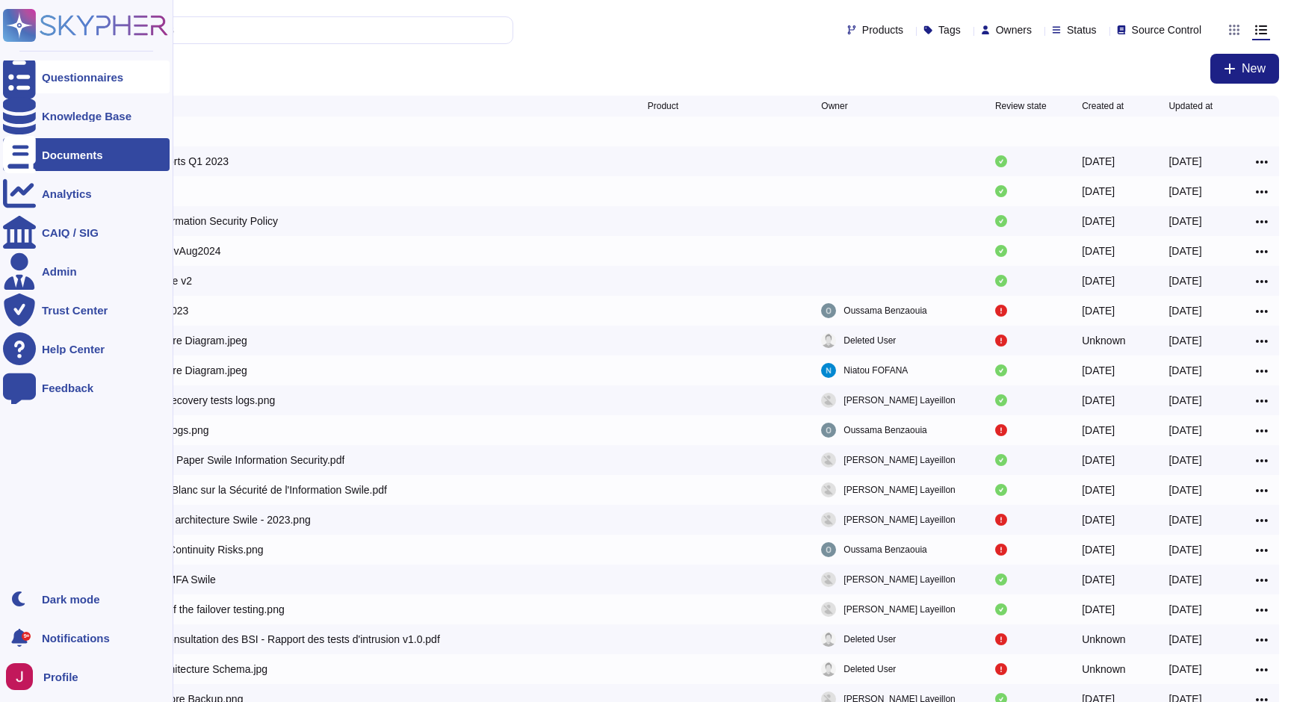
click at [74, 75] on div "Questionnaires" at bounding box center [82, 77] width 81 height 11
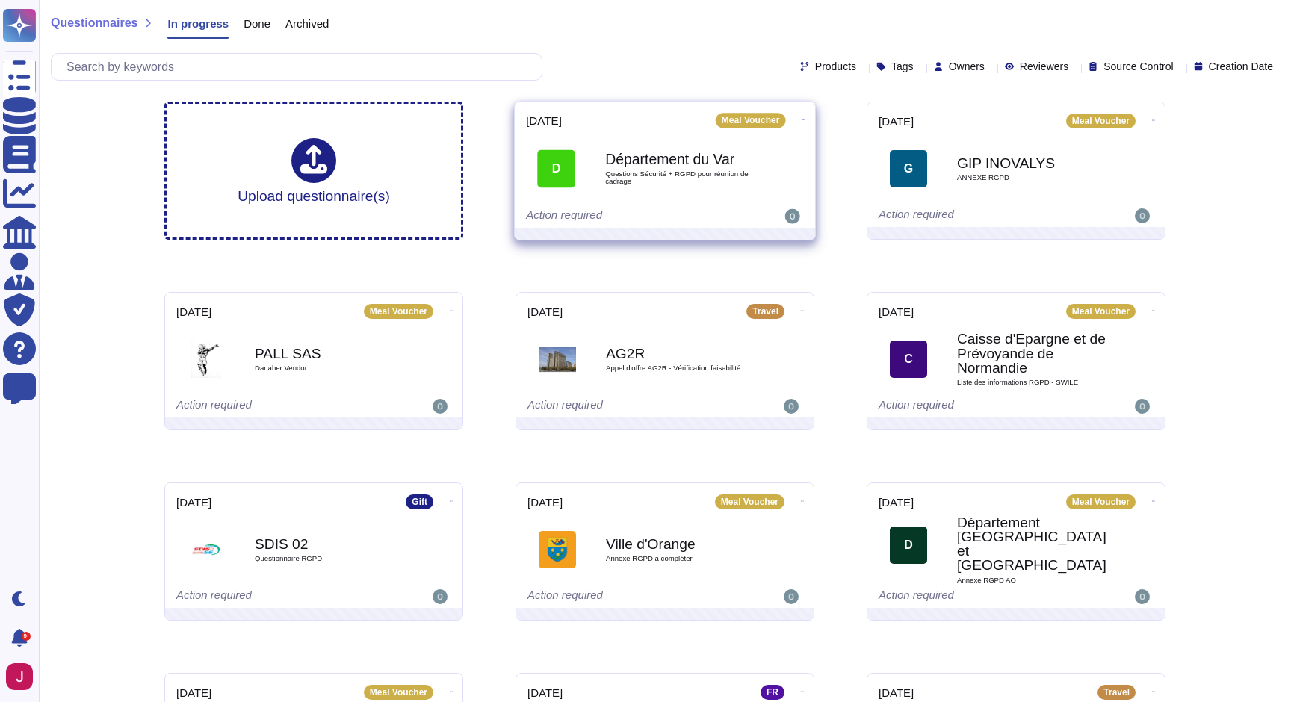
click at [663, 167] on b "Département du Var" at bounding box center [680, 159] width 151 height 14
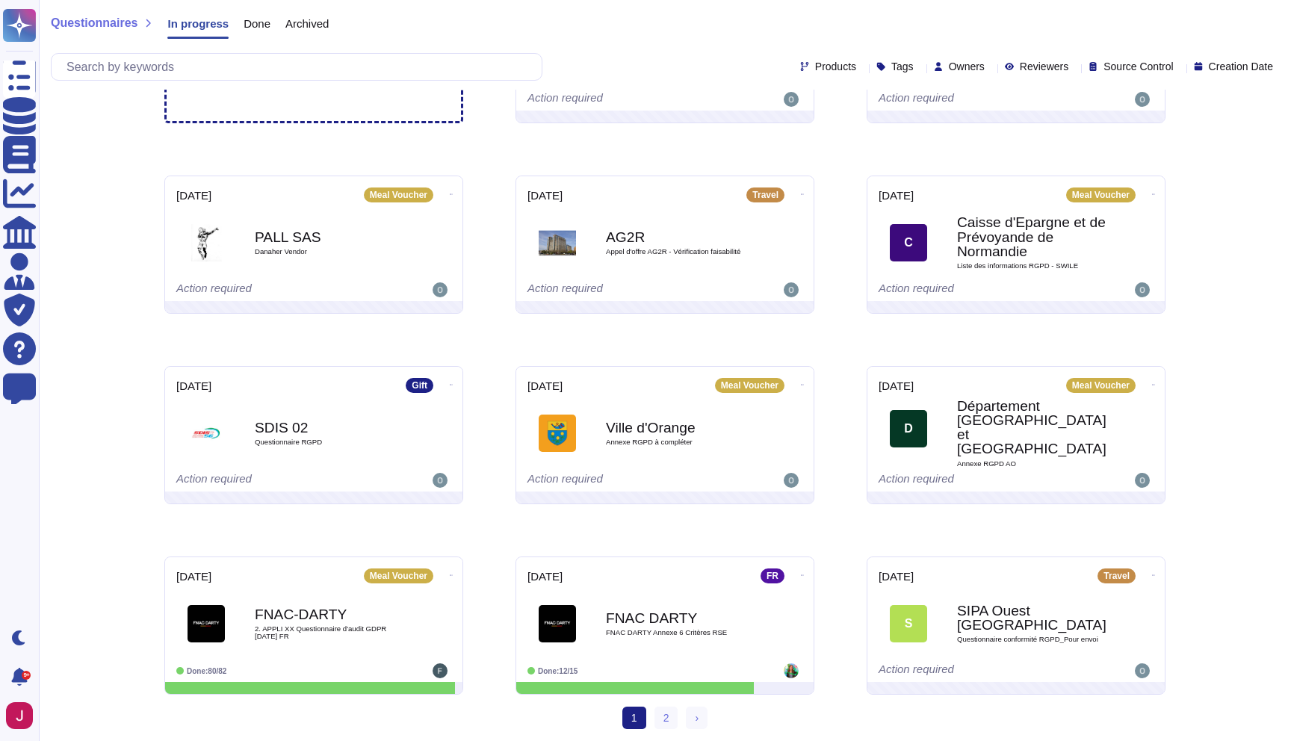
scroll to position [116, 0]
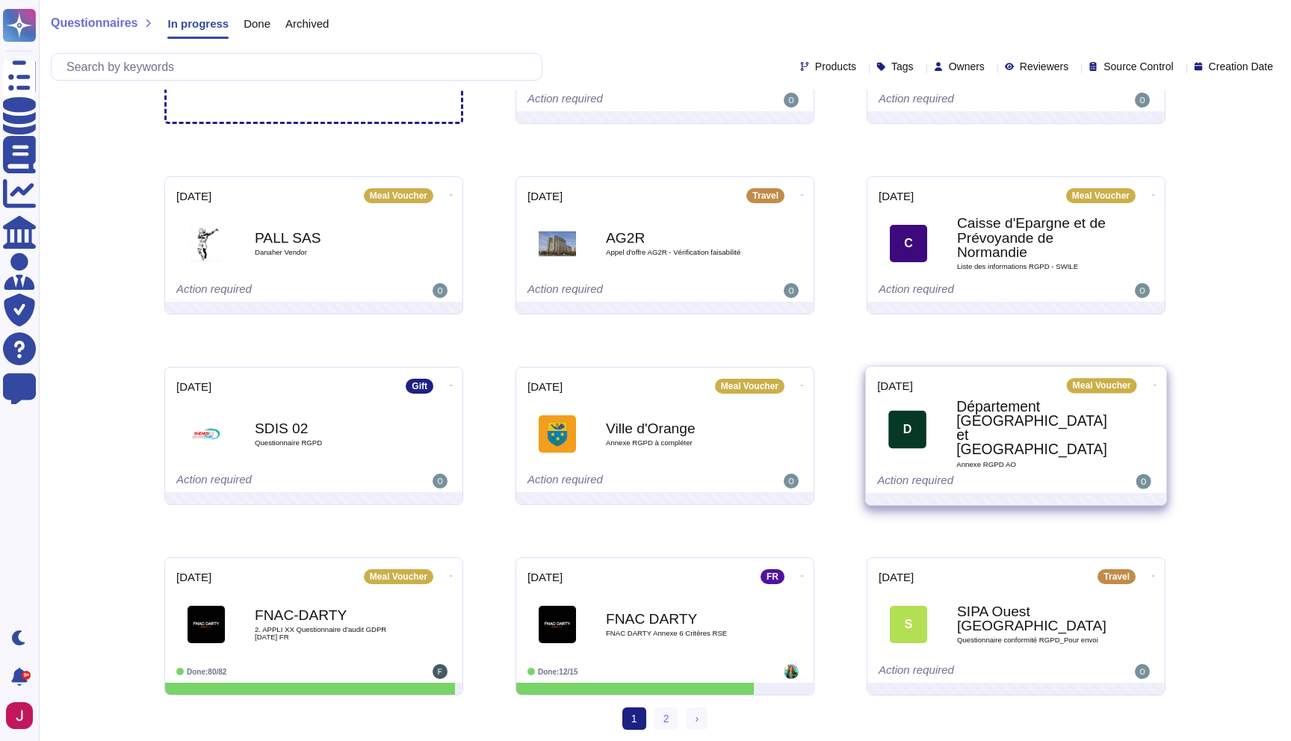
click at [963, 394] on div "2025-09-11 Meal Voucher D Département Saone et Loire Annexe RGPD AO Action requ…" at bounding box center [1016, 430] width 300 height 126
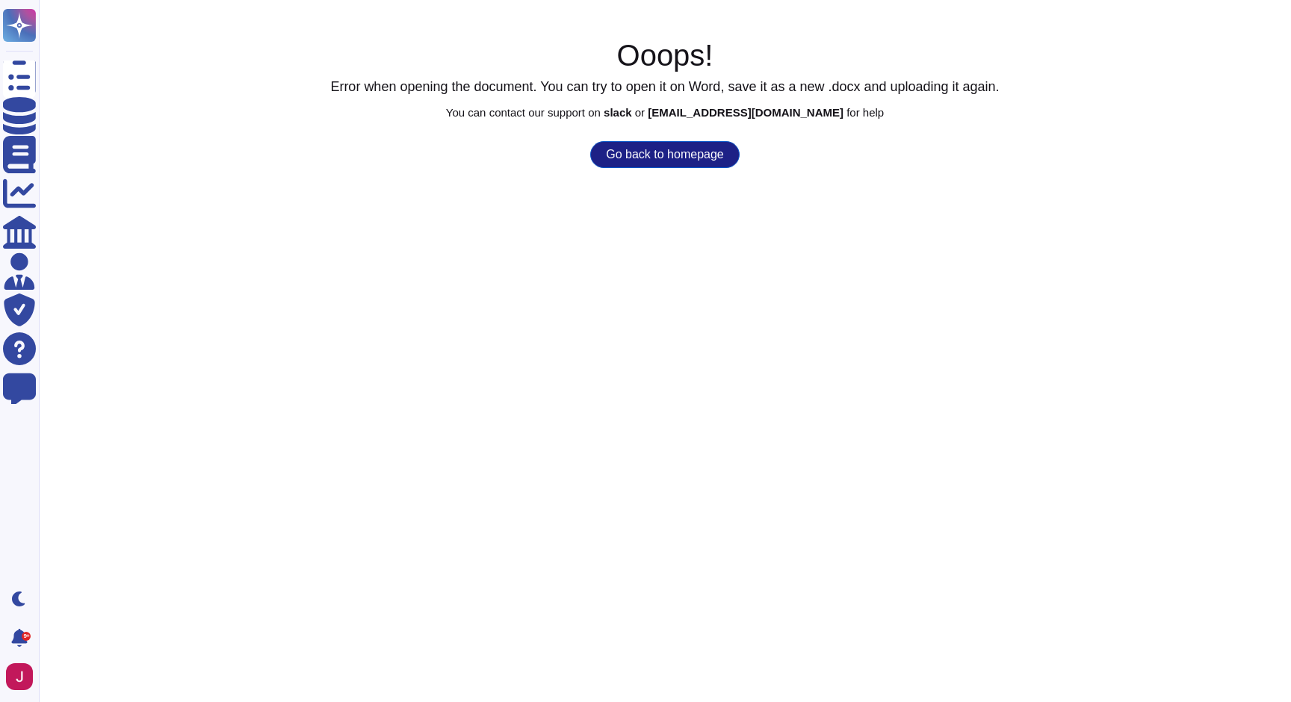
click at [634, 151] on button "Go back to homepage" at bounding box center [664, 154] width 149 height 27
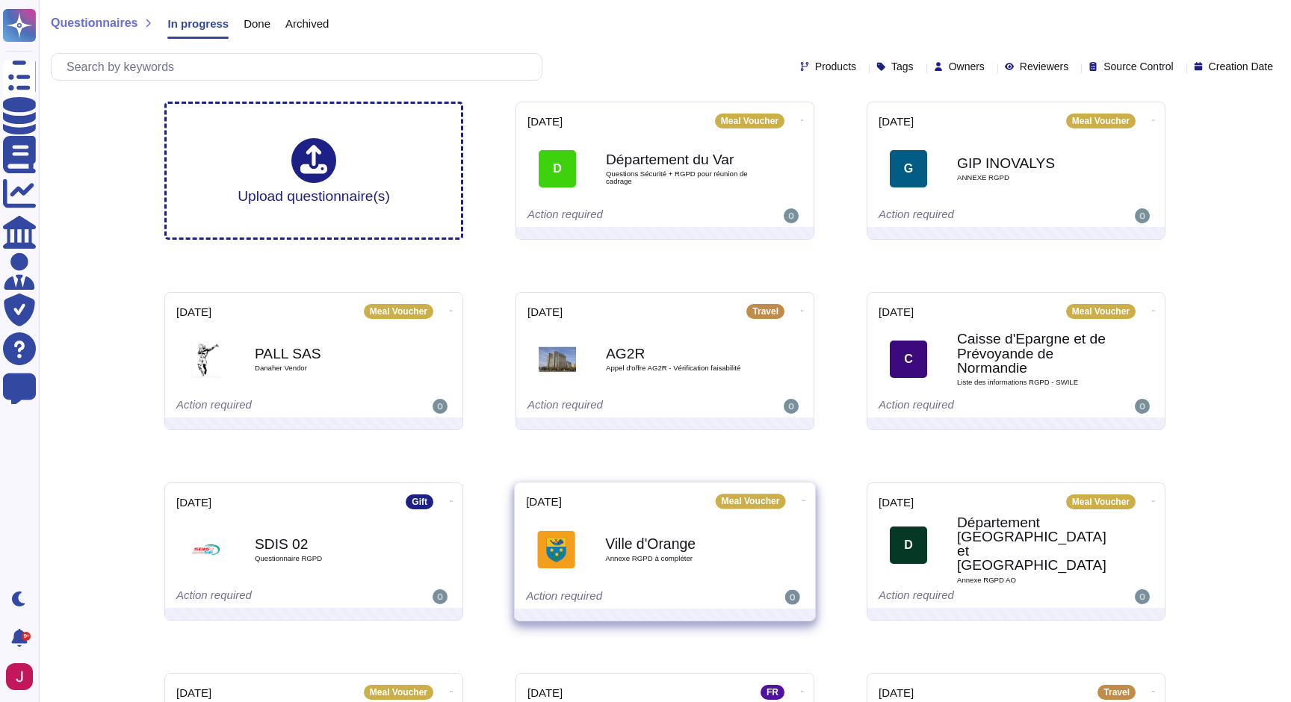
click at [599, 504] on div "2025-09-15 Meal Voucher" at bounding box center [665, 501] width 278 height 15
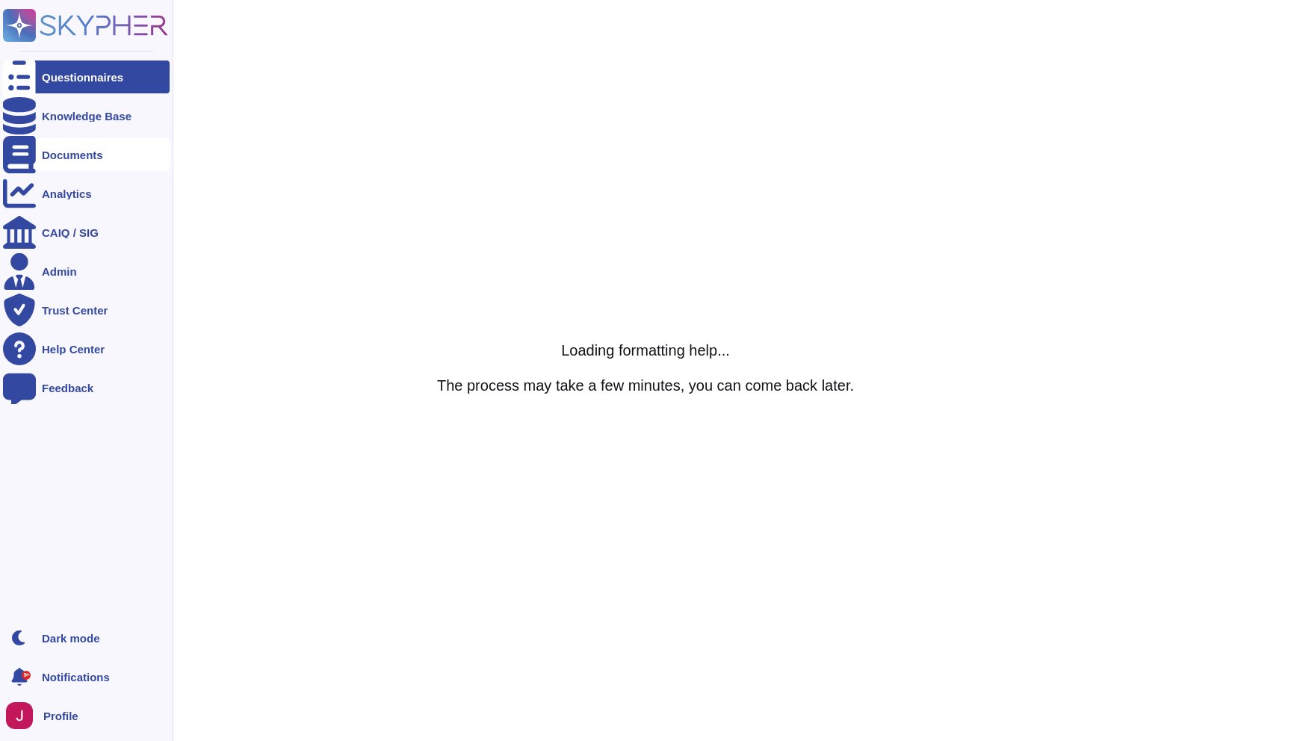
click at [89, 161] on div "Documents" at bounding box center [86, 154] width 167 height 33
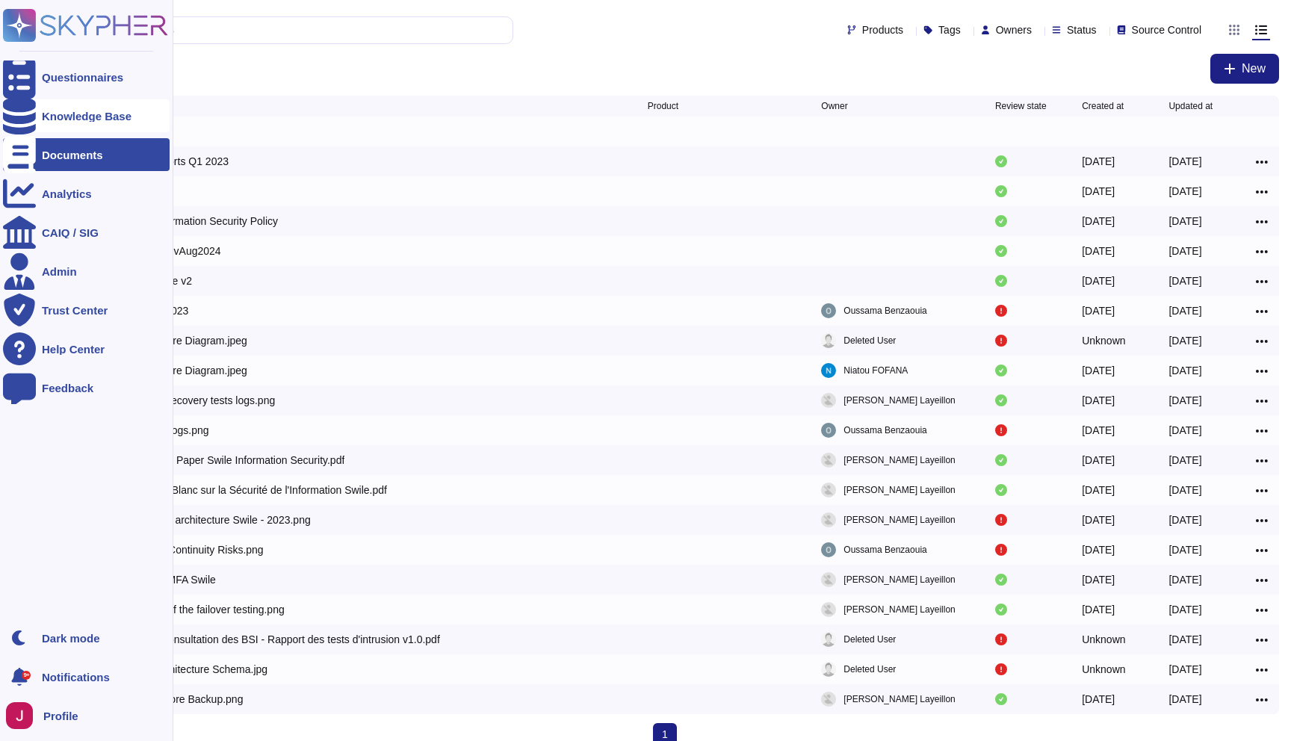
click at [68, 125] on div "Knowledge Base" at bounding box center [86, 115] width 167 height 33
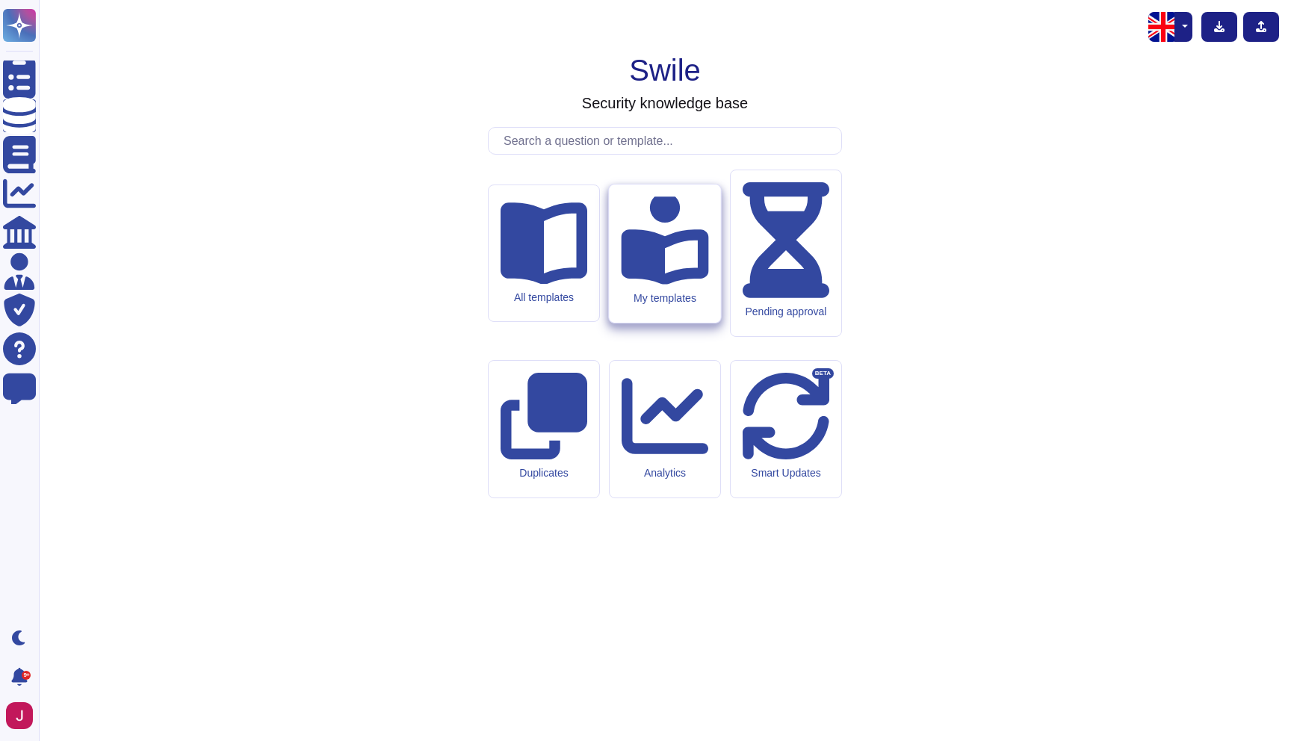
click at [654, 304] on div "My templates" at bounding box center [664, 297] width 87 height 13
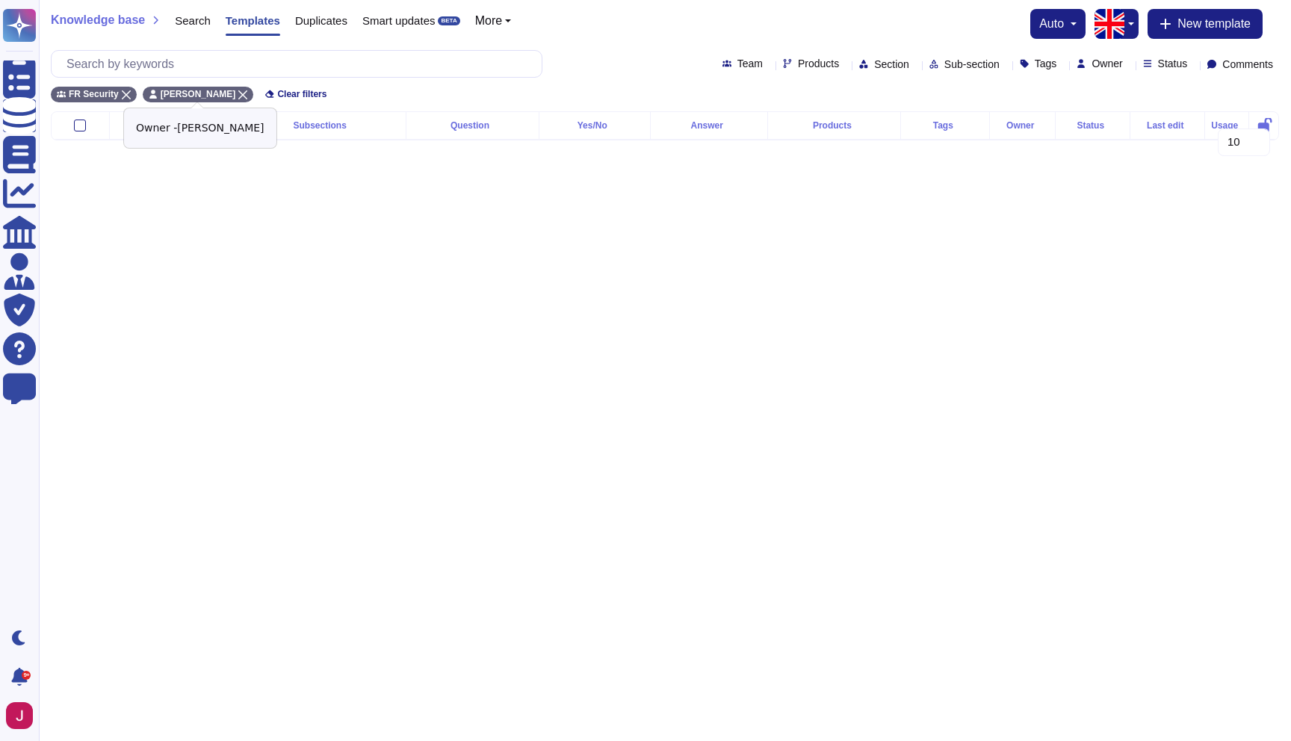
click at [242, 93] on icon at bounding box center [242, 94] width 9 height 9
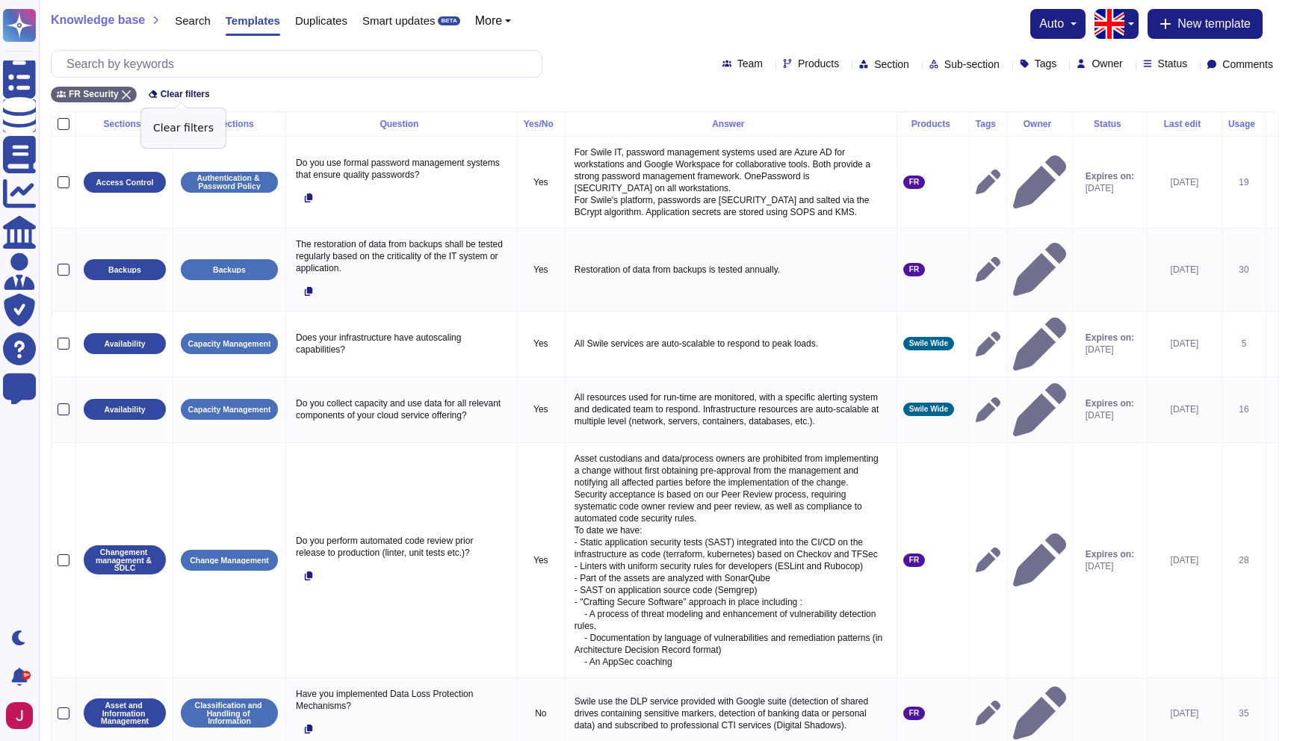
click at [180, 93] on span "Clear filters" at bounding box center [185, 94] width 49 height 9
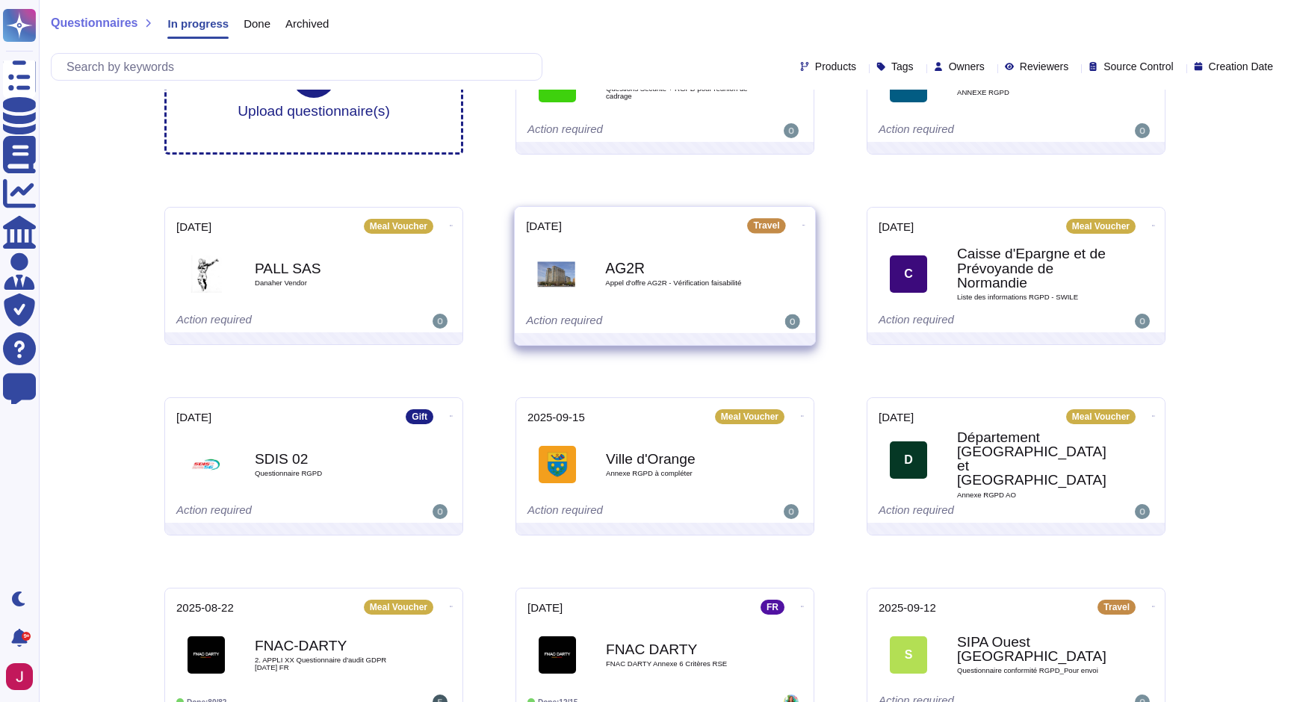
scroll to position [155, 0]
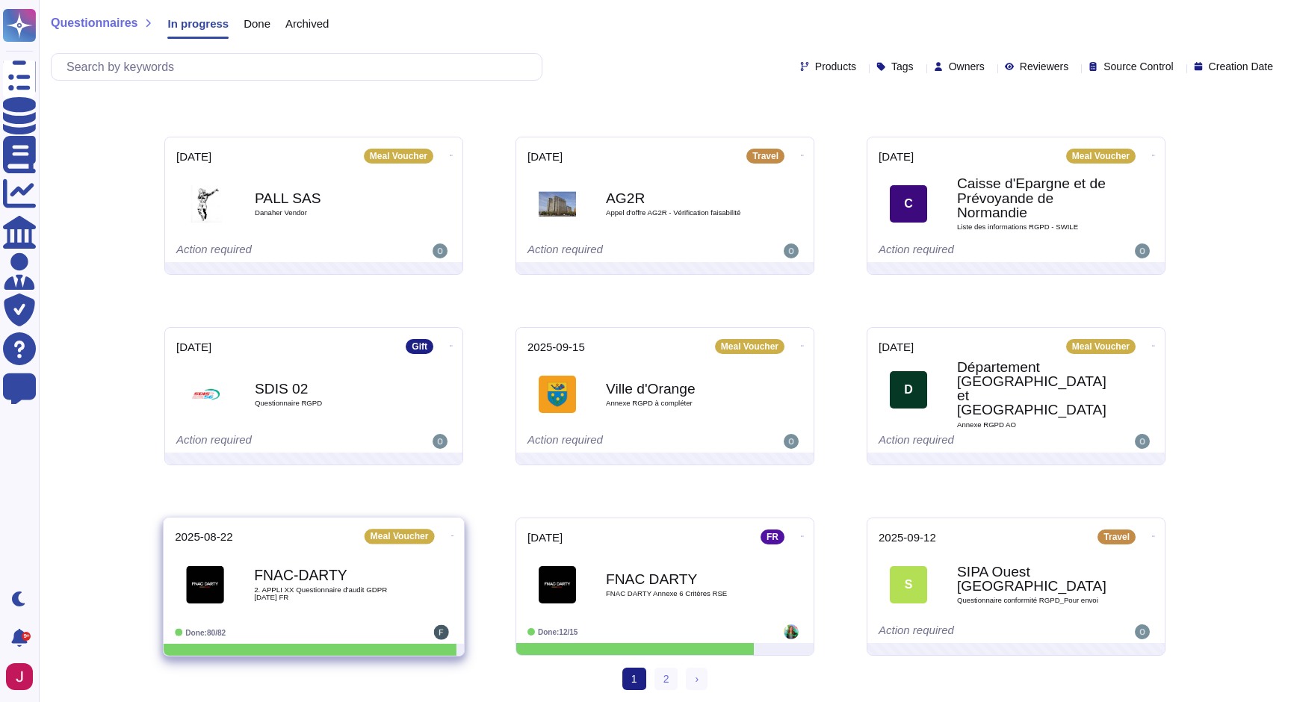
click at [340, 579] on b "FNAC-DARTY" at bounding box center [329, 575] width 151 height 14
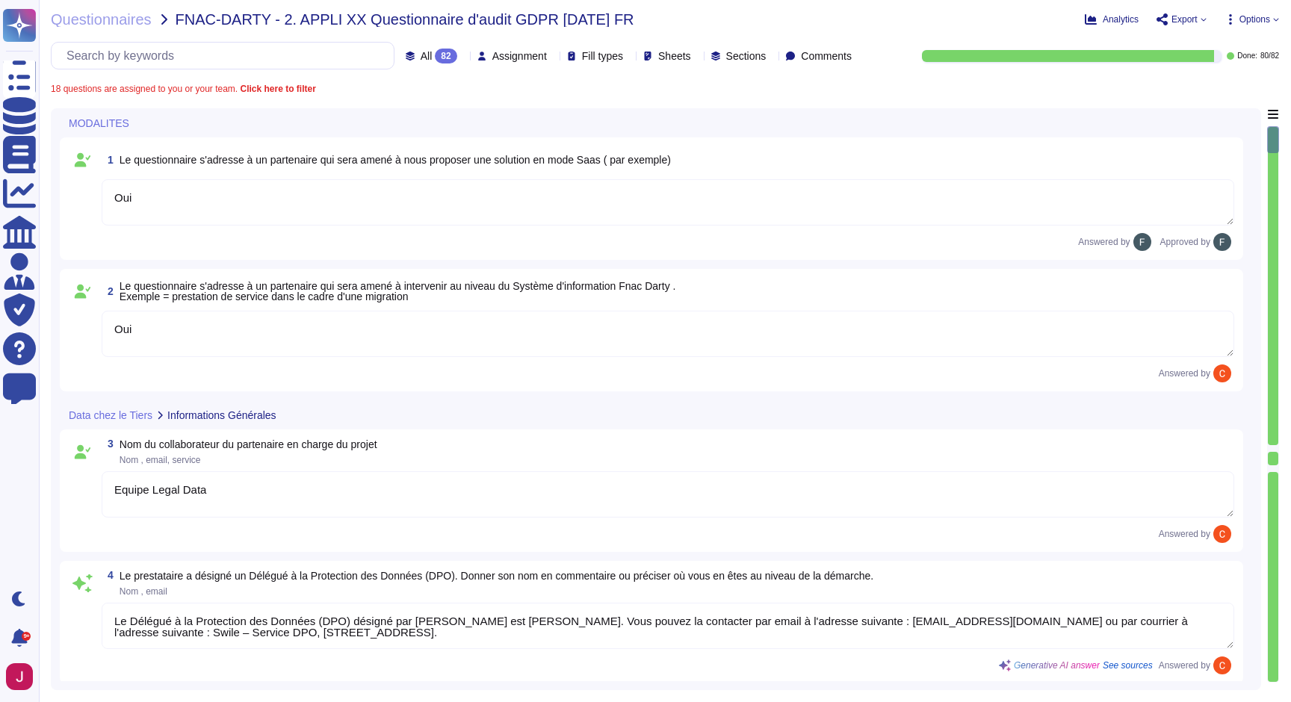
type textarea "Oui"
type textarea "Equipe Legal Data"
type textarea "Le Délégué à la Protection des Données (DPO) désigné par [PERSON_NAME] est [PER…"
type textarea "Tous les terminaux Swile sont équipés d'agents EDR Defender, CrowdStrike, (y co…"
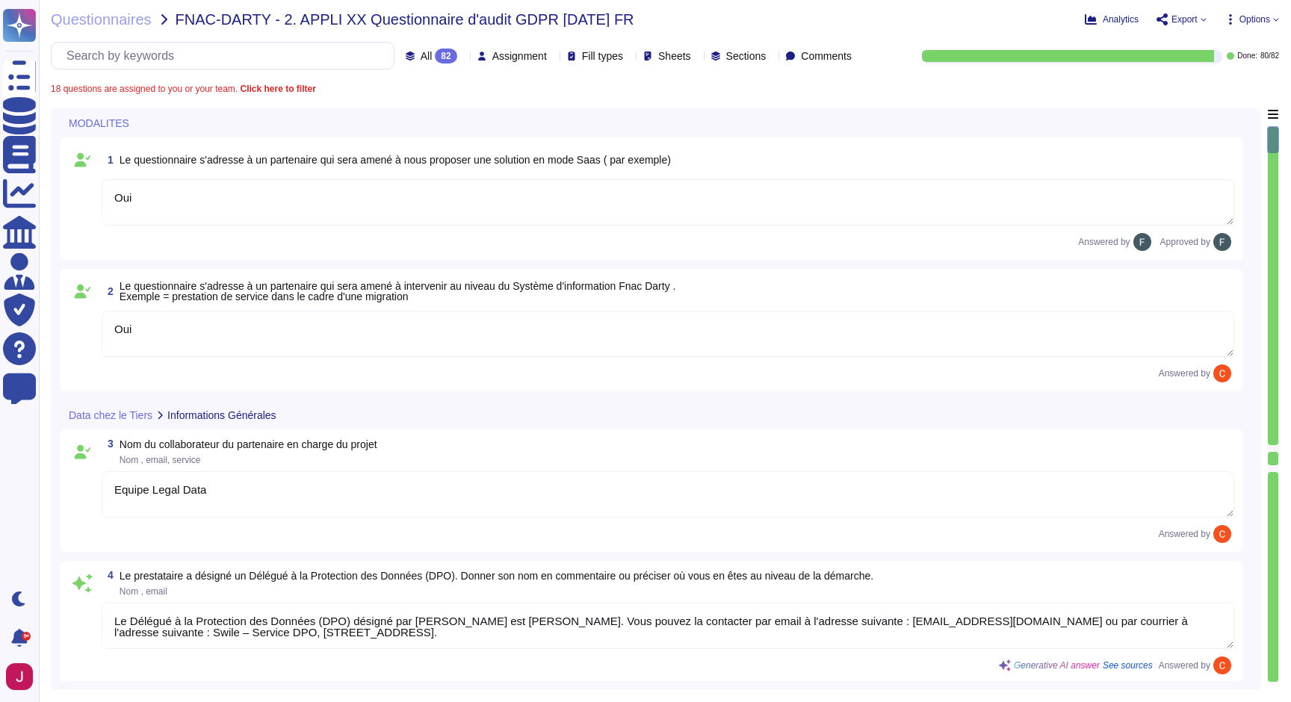
type textarea "L'objectif du projet est de fournir une plateforme de gestion des titres-restau…"
type textarea "La transmission de données au sein de la solution Swile est systématiquement ch…"
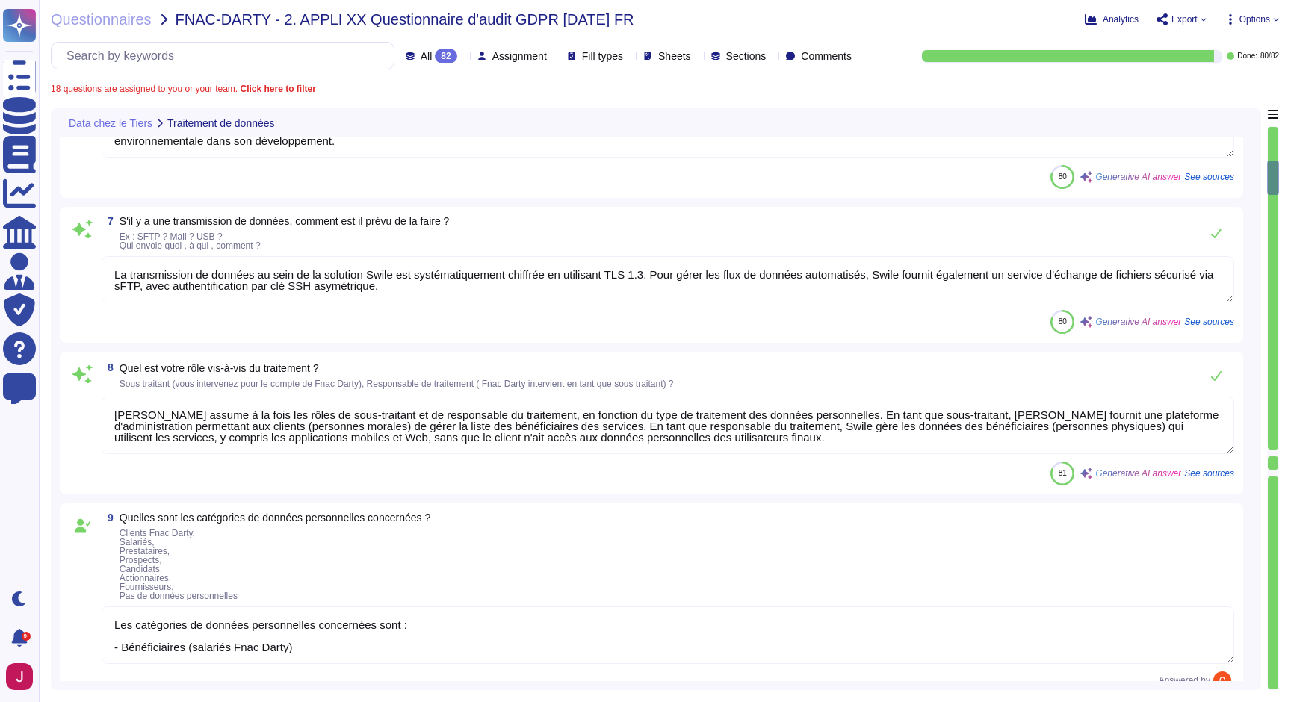
type textarea "[PERSON_NAME] assume à la fois les rôles de sous-traitant et de responsable du …"
type textarea "Les catégories de données personnelles concernées sont : - Bénéficiaires (salar…"
type textarea "Les données concernées par les traitements sont les suivantes : - Données d'ide…"
type textarea "Swile place des traceurs sur les appareils des utilisateurs dans le cadre de so…"
type textarea "Non"
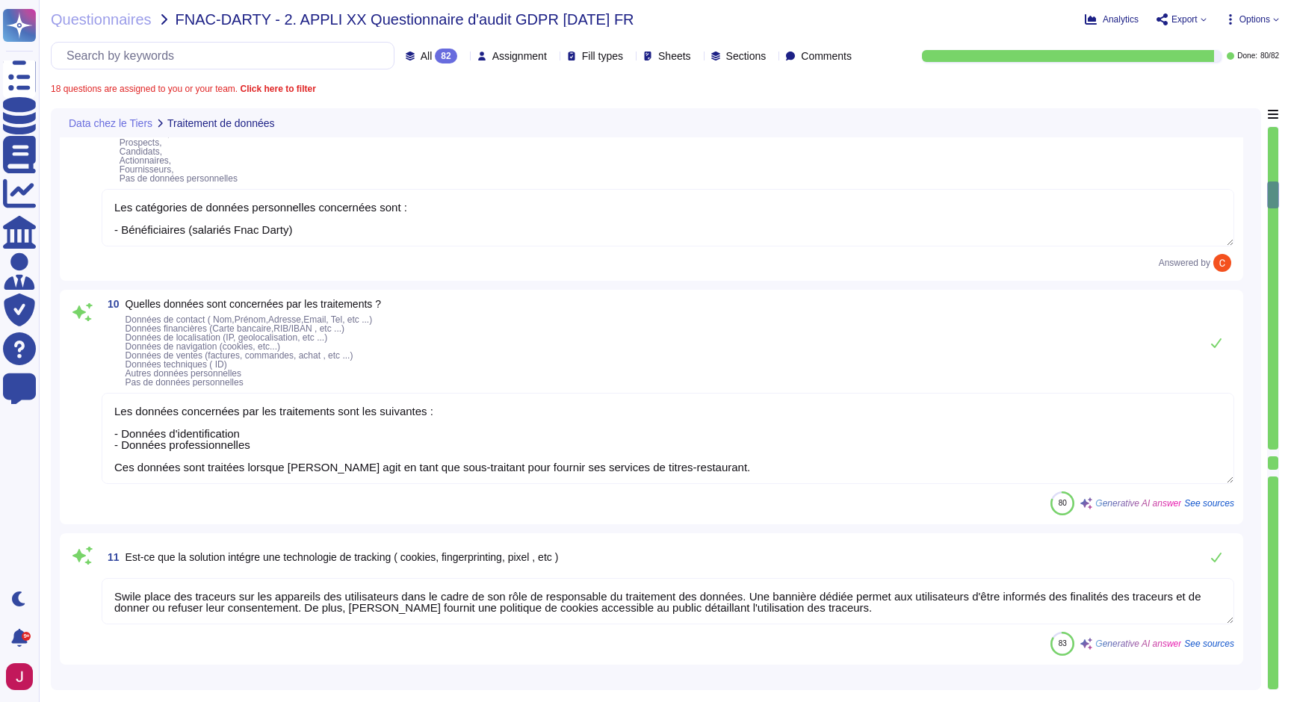
type textarea "N/A"
type textarea "[PERSON_NAME] fait appel aux sous-traitants suivants pour la fourniture de ses …"
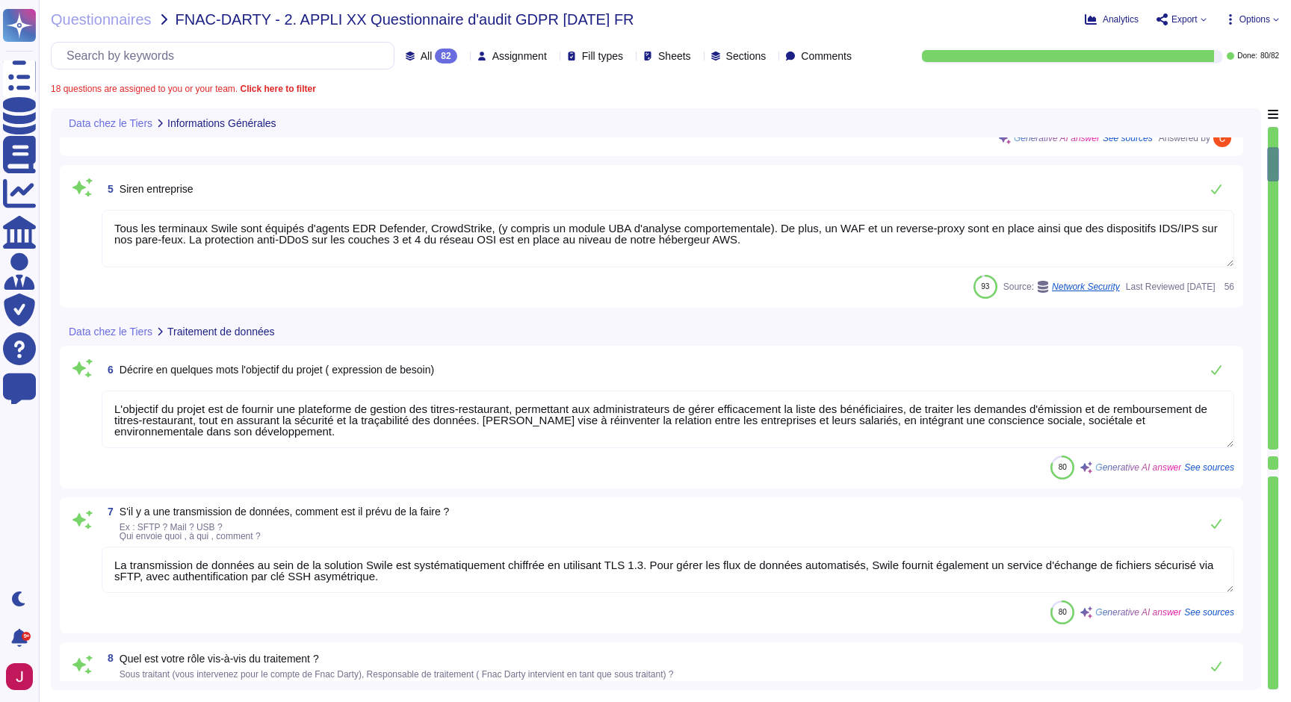
type textarea "Equipe Legal Data"
type textarea "Le Délégué à la Protection des Données (DPO) désigné par [PERSON_NAME] est [PER…"
type textarea "Tous les terminaux Swile sont équipés d'agents EDR Defender, CrowdStrike, (y co…"
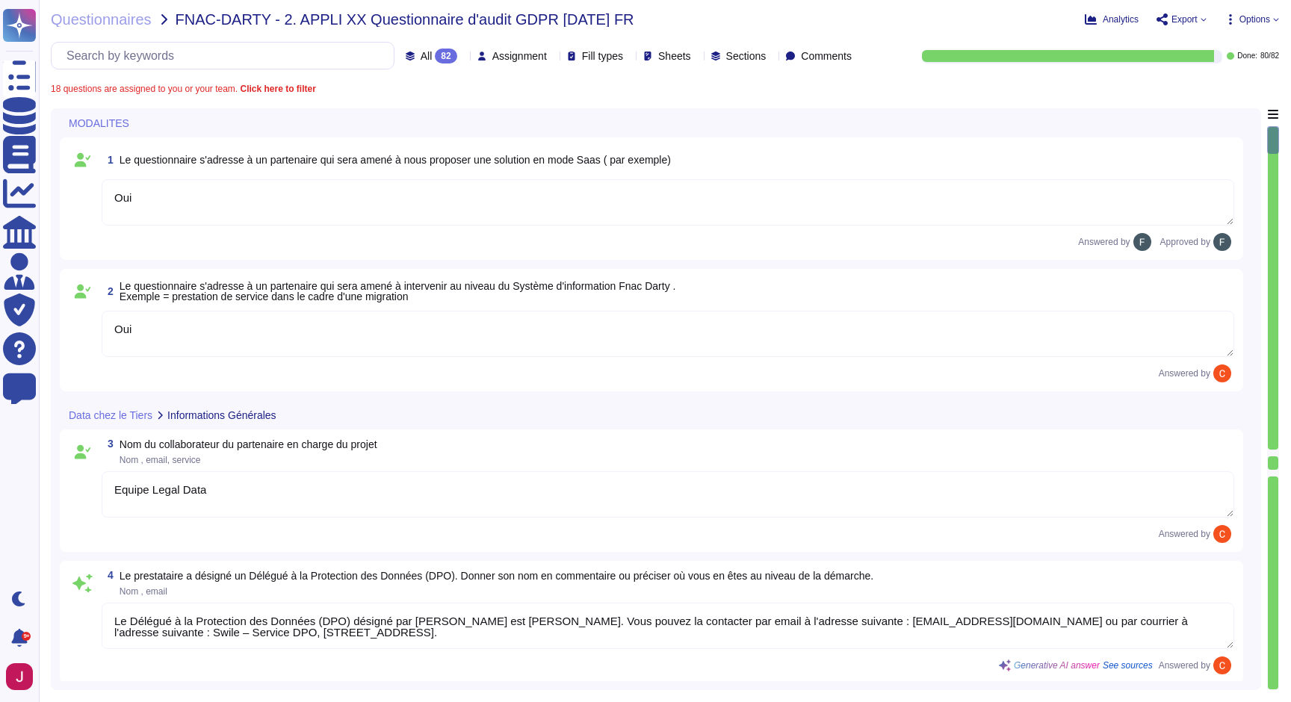
type textarea "Oui"
click at [400, 169] on span "1 Le questionnaire s'adresse à un partenaire qui sera amené à nous proposer une…" at bounding box center [386, 159] width 569 height 27
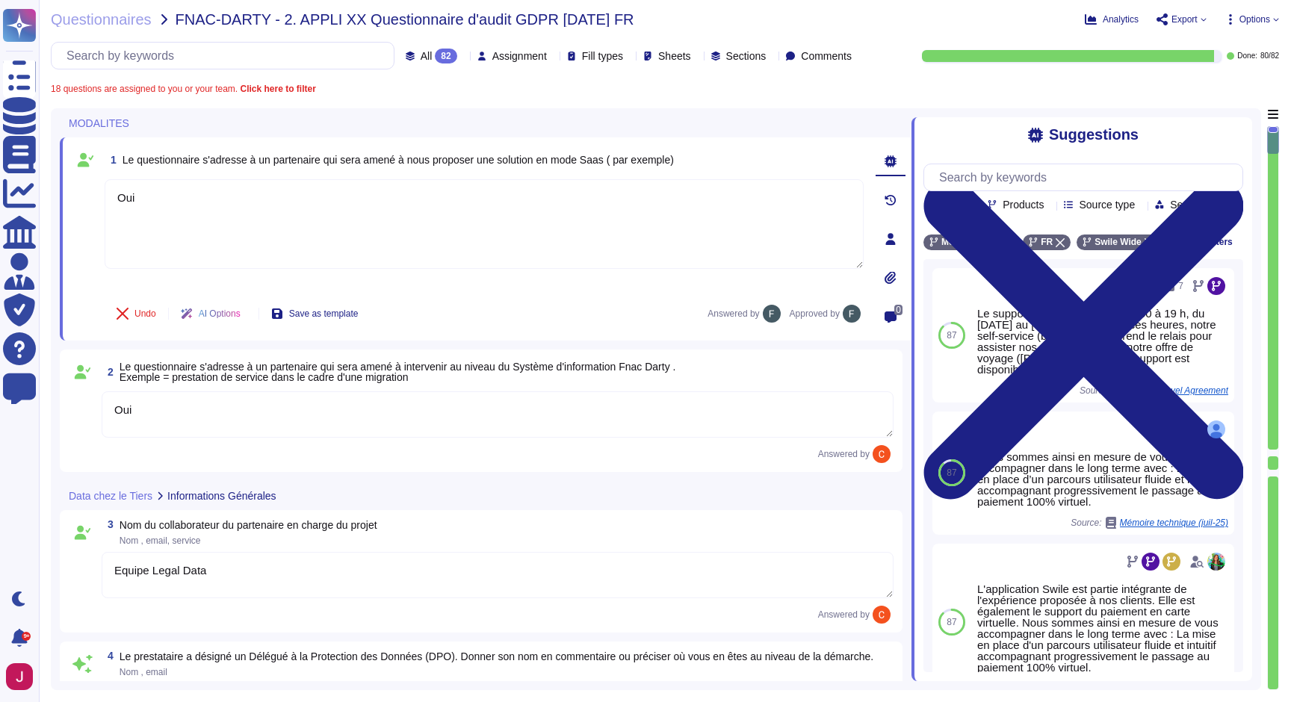
click at [1049, 205] on icon at bounding box center [1049, 205] width 0 height 0
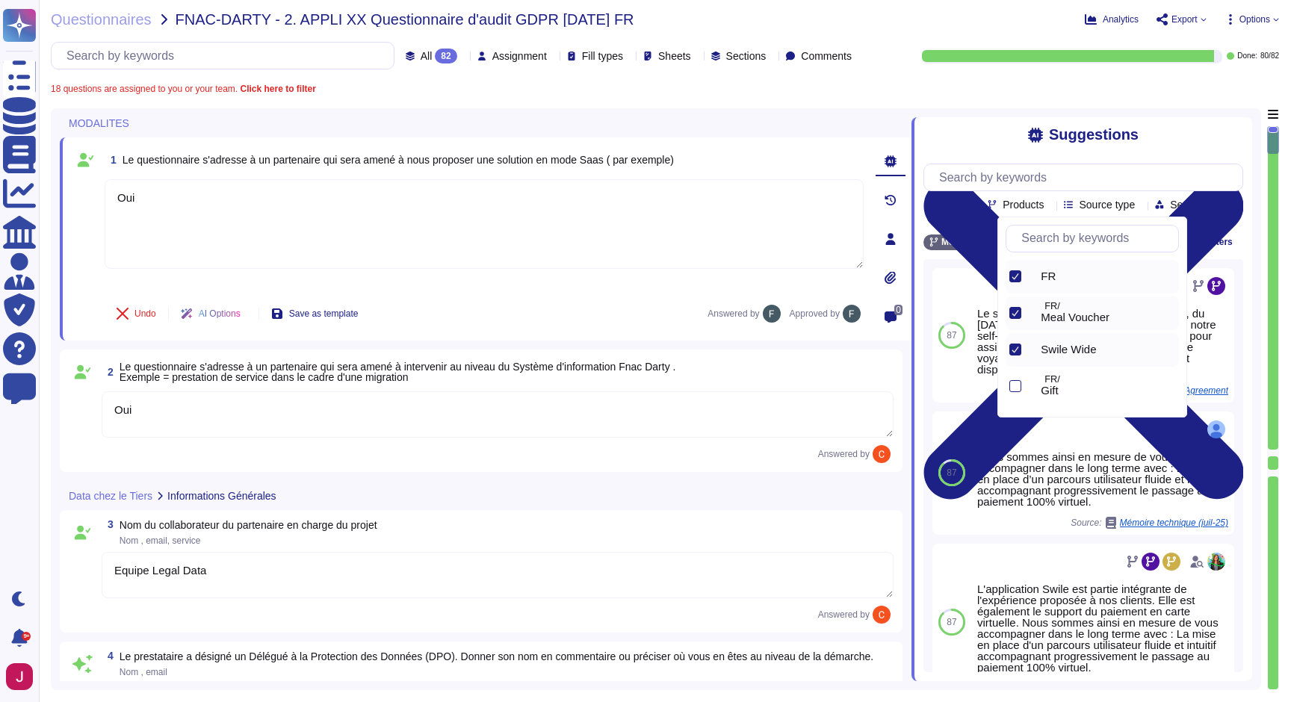
click at [1020, 275] on div at bounding box center [1015, 276] width 12 height 12
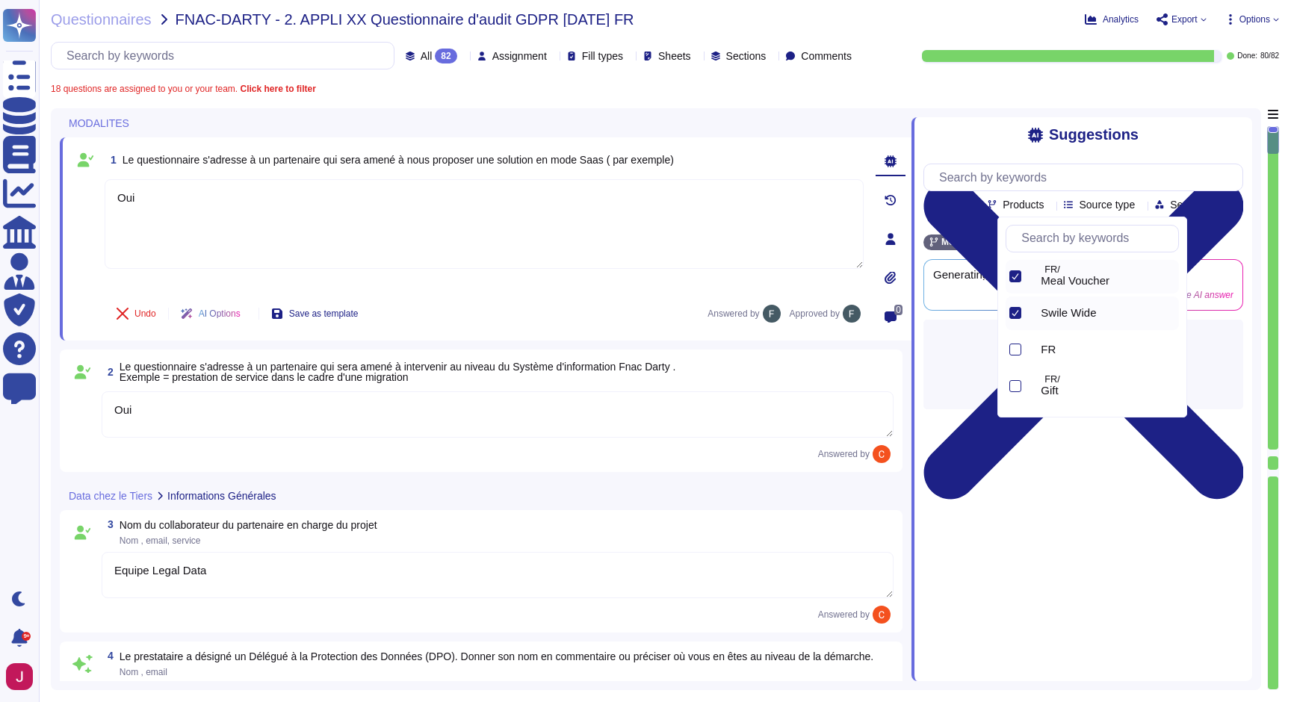
click at [1014, 277] on icon at bounding box center [1014, 276] width 7 height 7
click at [1016, 276] on icon at bounding box center [1015, 276] width 7 height 6
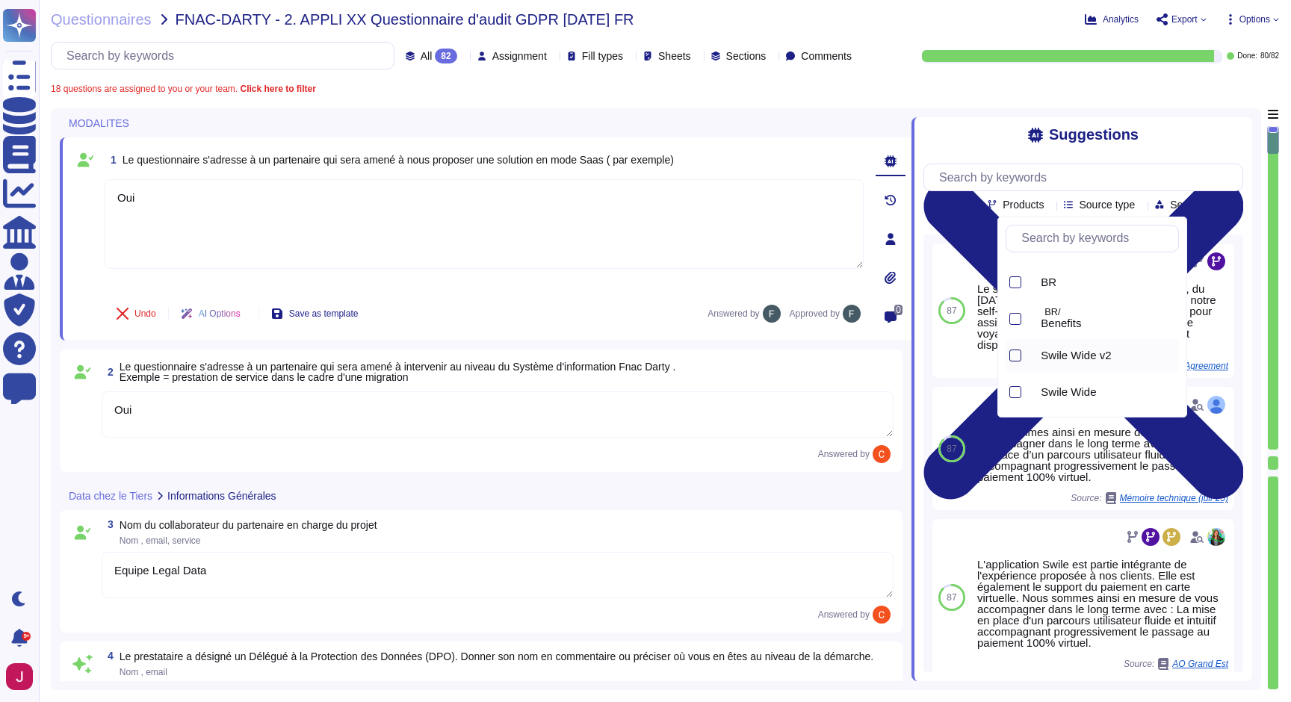
click at [1017, 356] on div at bounding box center [1015, 356] width 12 height 12
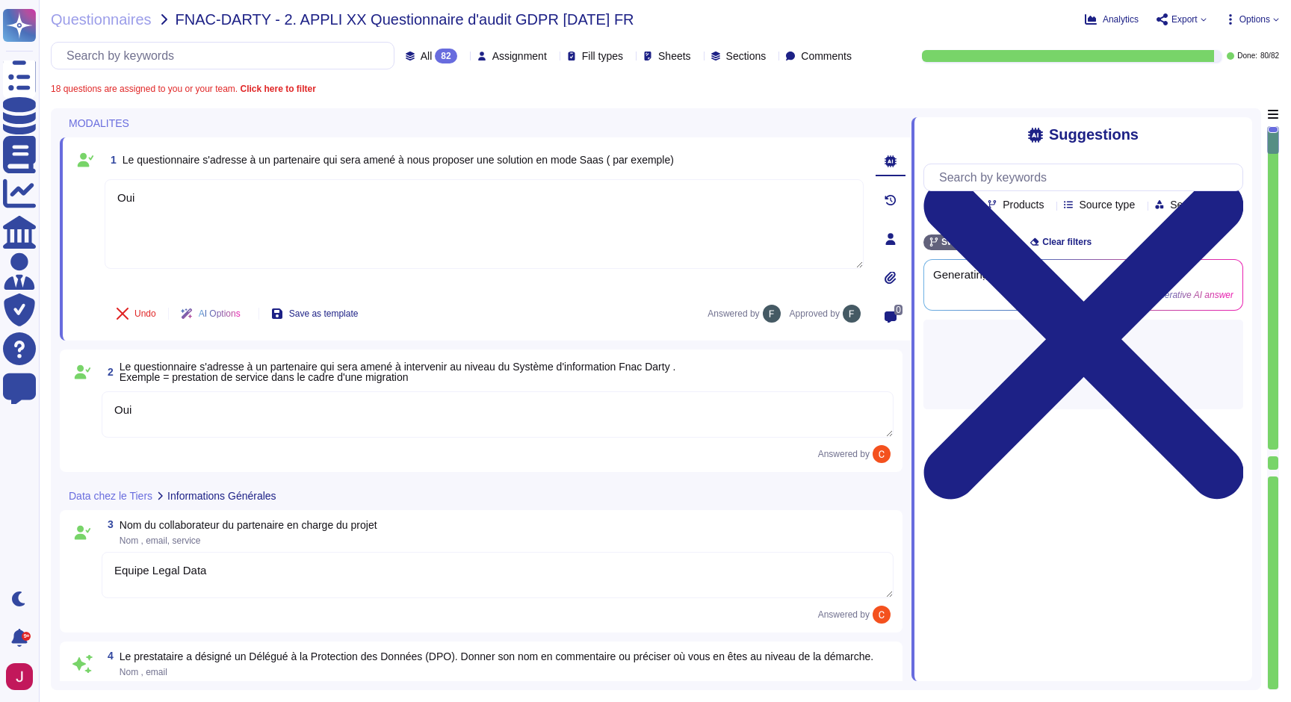
click at [961, 136] on div "Suggestions" at bounding box center [1083, 134] width 320 height 17
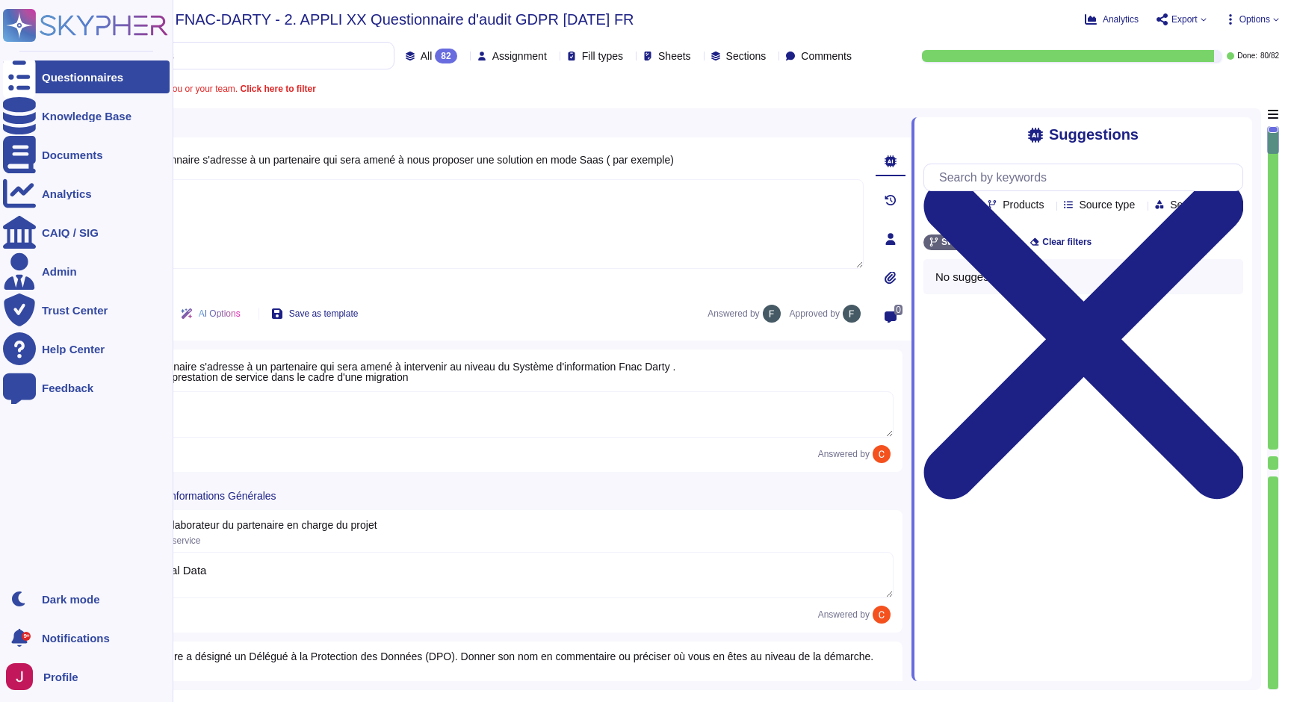
click at [91, 85] on div "Questionnaires" at bounding box center [86, 76] width 167 height 33
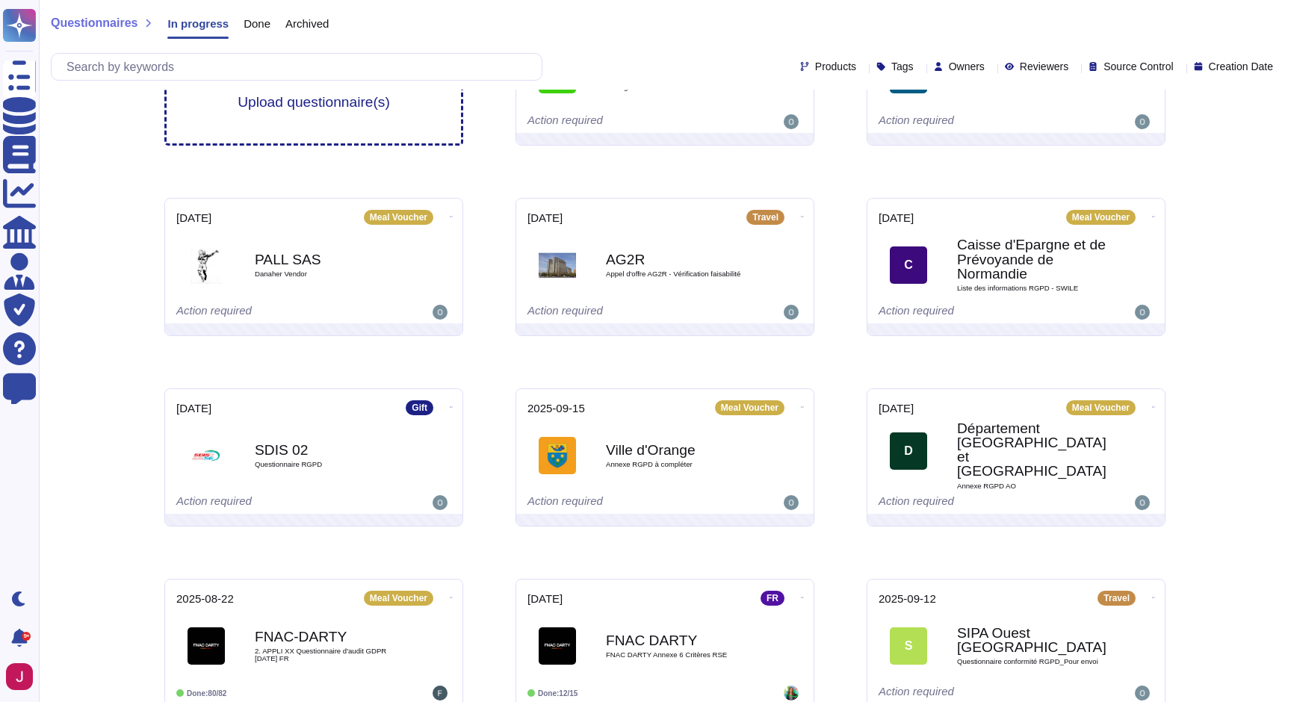
scroll to position [155, 0]
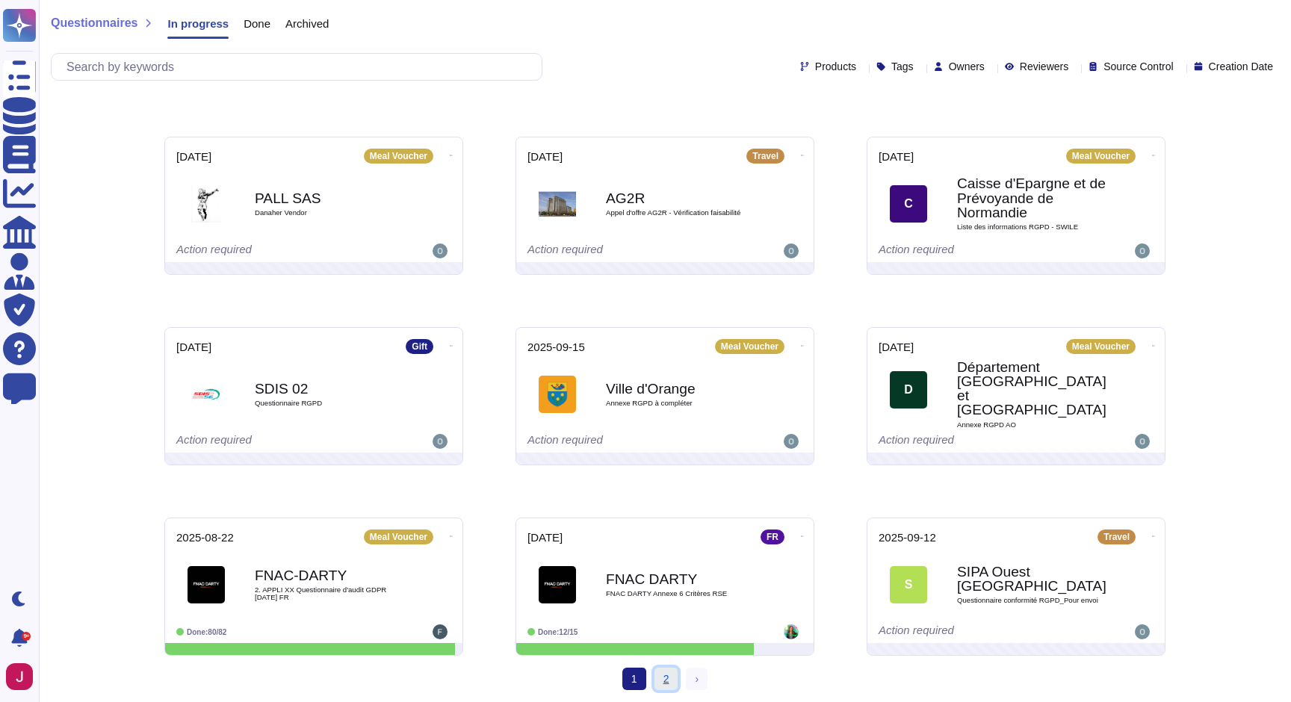
click at [667, 678] on link "2" at bounding box center [666, 679] width 24 height 22
